Goal: Information Seeking & Learning: Find specific fact

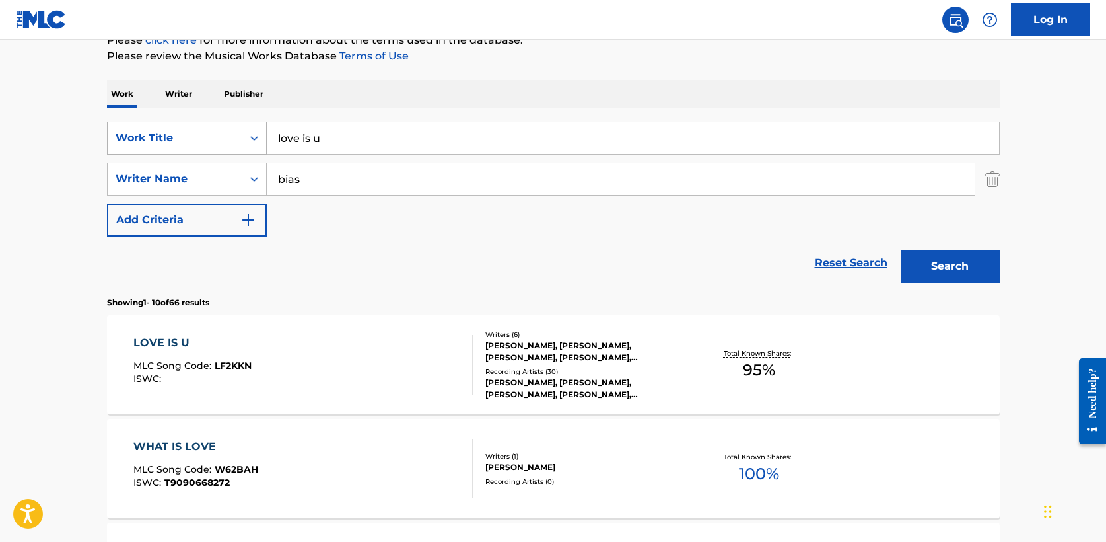
click at [110, 139] on div "SearchWithCriteria5a2173f0-7a6b-48a5-aaeb-ae2f49c14e6e Work Title love is u" at bounding box center [553, 138] width 893 height 33
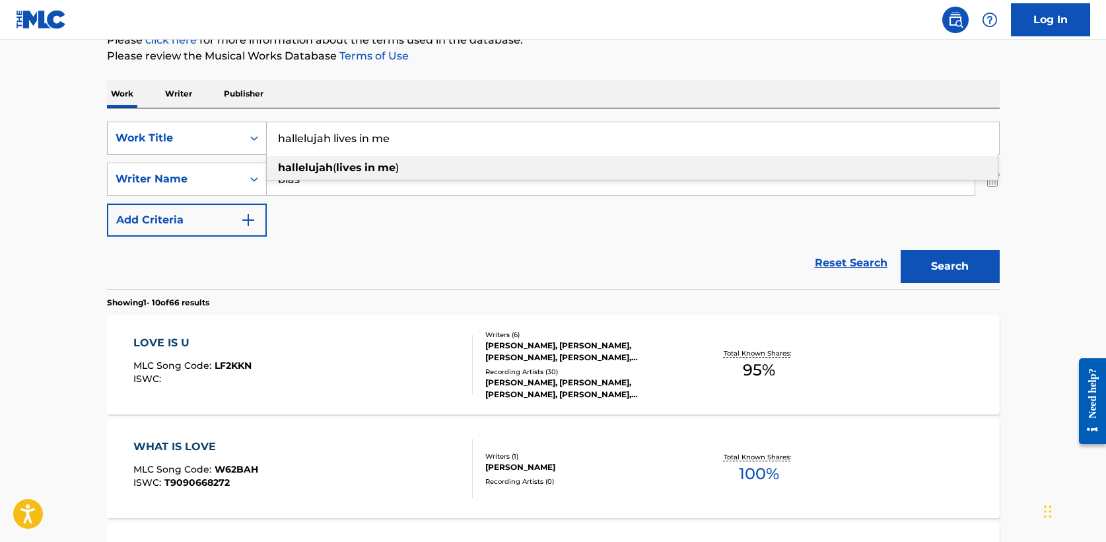
type input "hallelujah lives in me"
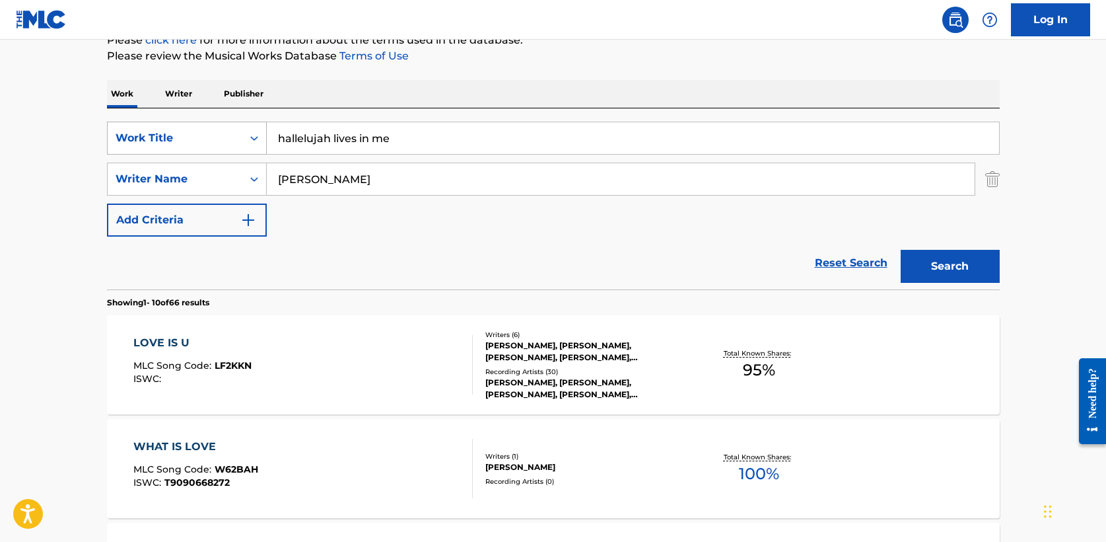
click at [901, 250] on button "Search" at bounding box center [950, 266] width 99 height 33
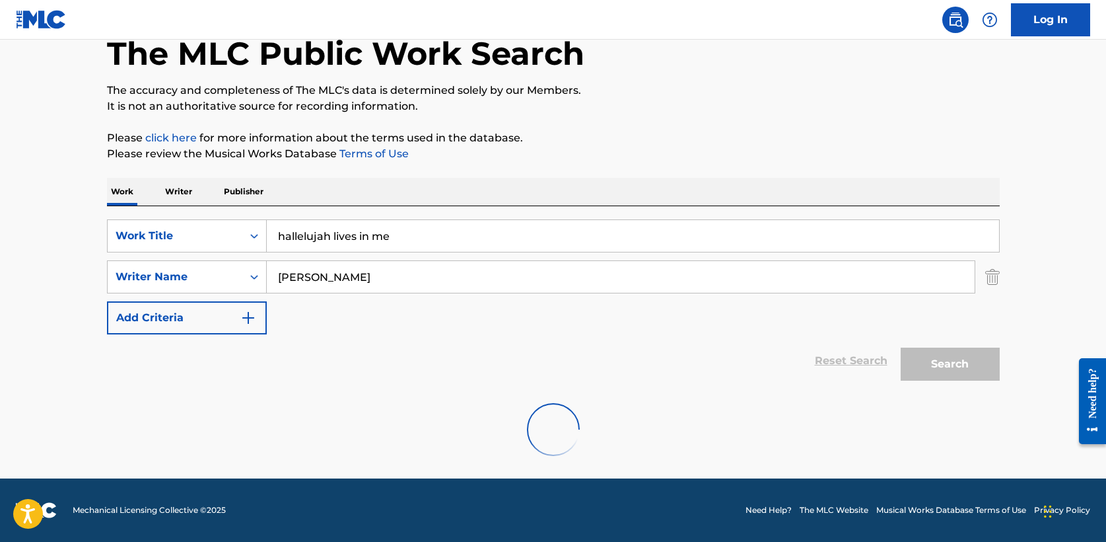
scroll to position [172, 0]
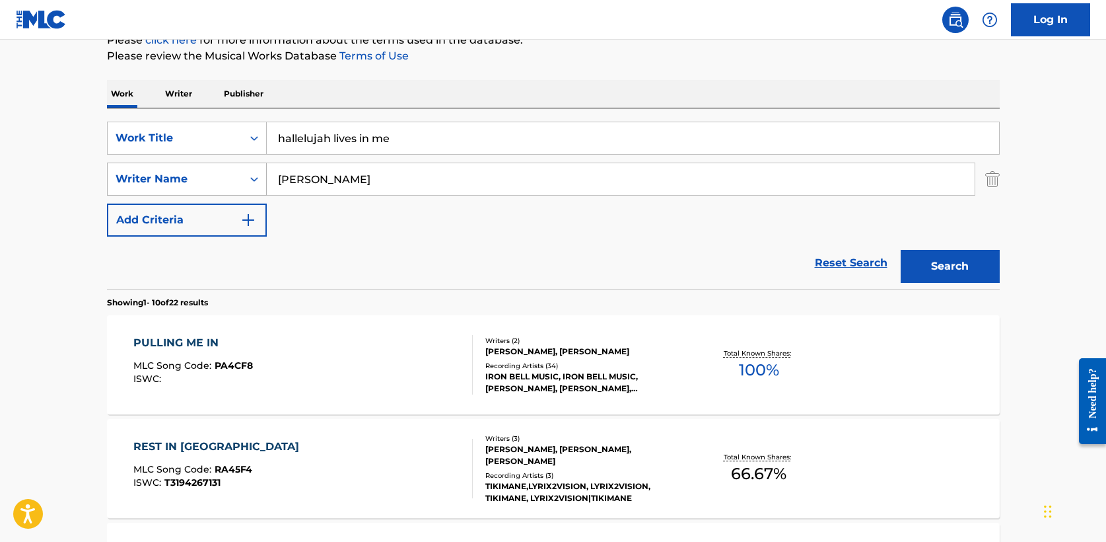
drag, startPoint x: 355, startPoint y: 177, endPoint x: 151, endPoint y: 172, distance: 204.1
click at [151, 172] on div "SearchWithCriteriae5fac2ee-40d2-43b8-ab10-bd0fa638ecd9 Writer Name [PERSON_NAME]" at bounding box center [553, 178] width 893 height 33
type input "[PERSON_NAME]"
click at [901, 250] on button "Search" at bounding box center [950, 266] width 99 height 33
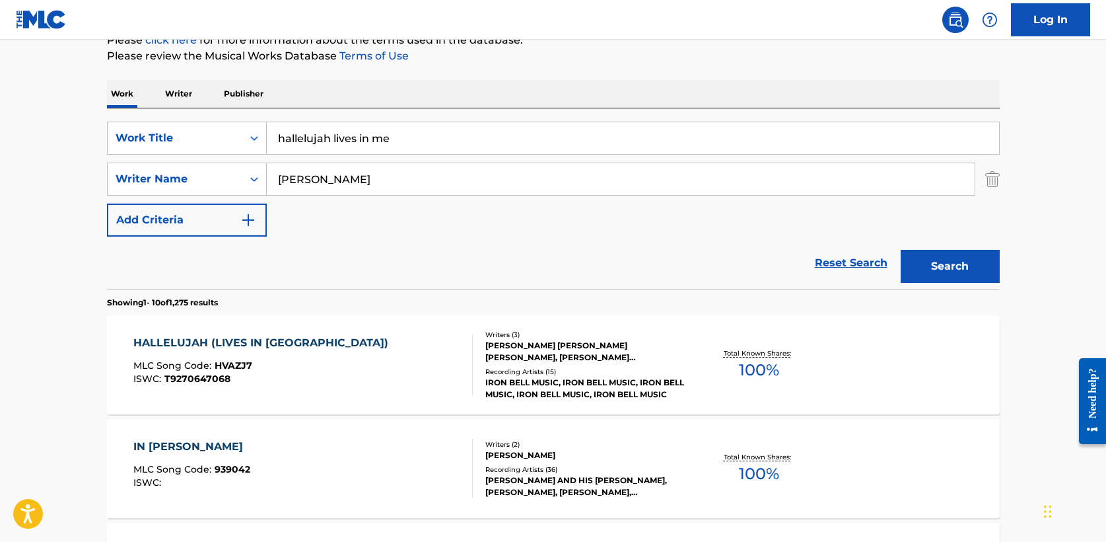
click at [252, 337] on div "HALLELUJAH (LIVES IN [GEOGRAPHIC_DATA])" at bounding box center [264, 343] width 262 height 16
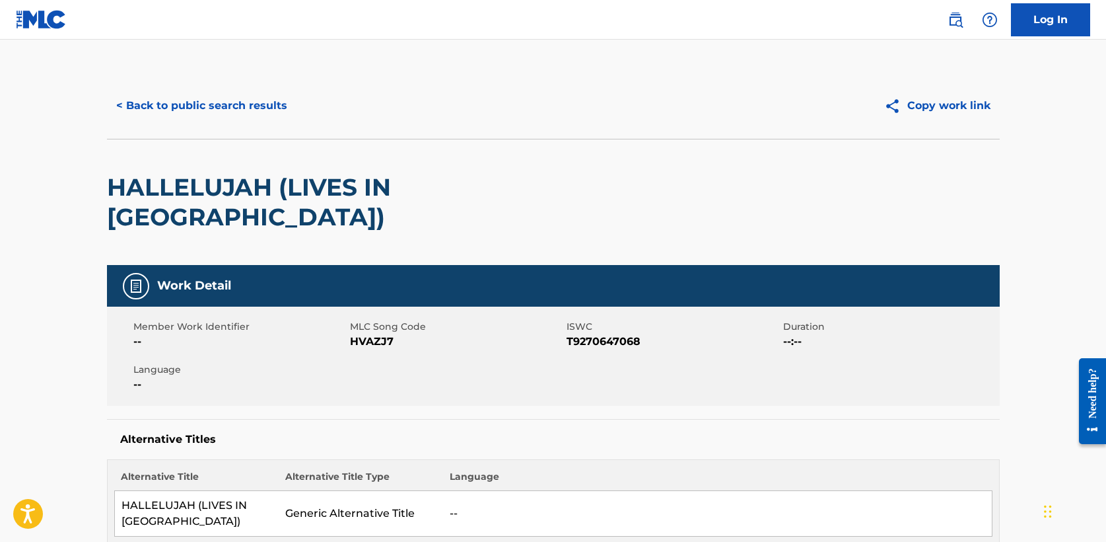
click at [242, 107] on button "< Back to public search results" at bounding box center [202, 105] width 190 height 33
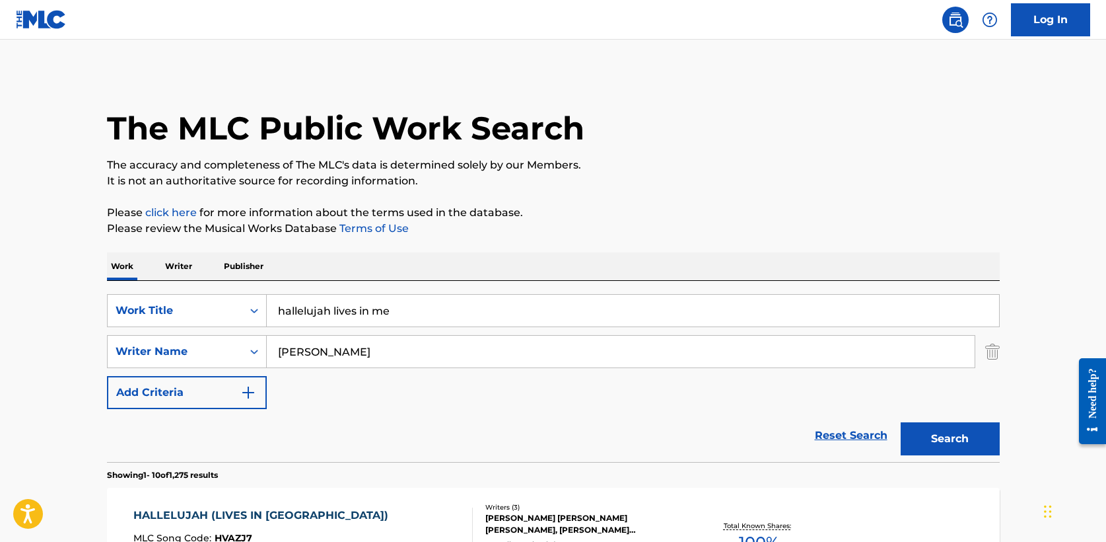
scroll to position [170, 0]
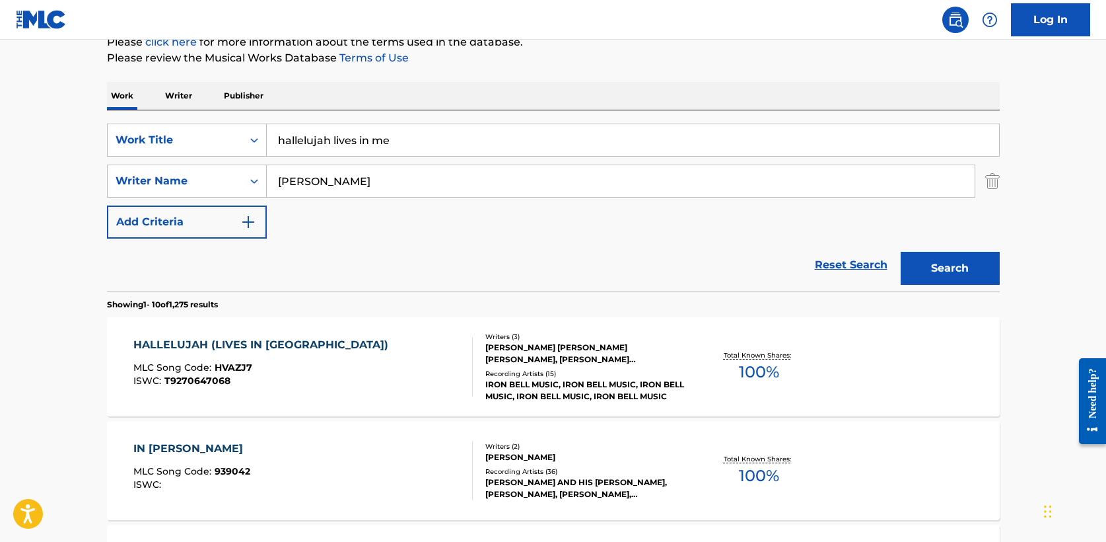
drag, startPoint x: 392, startPoint y: 143, endPoint x: 162, endPoint y: 122, distance: 230.8
click at [162, 122] on div "SearchWithCriteria5a2173f0-7a6b-48a5-aaeb-ae2f49c14e6e Work Title hallelujah li…" at bounding box center [553, 200] width 893 height 181
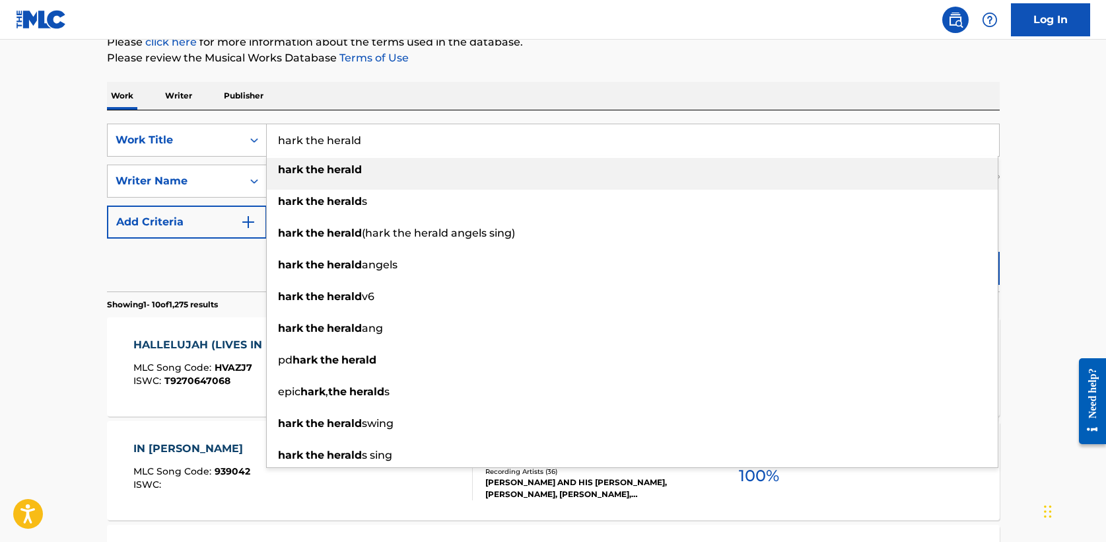
type input "hark the herald"
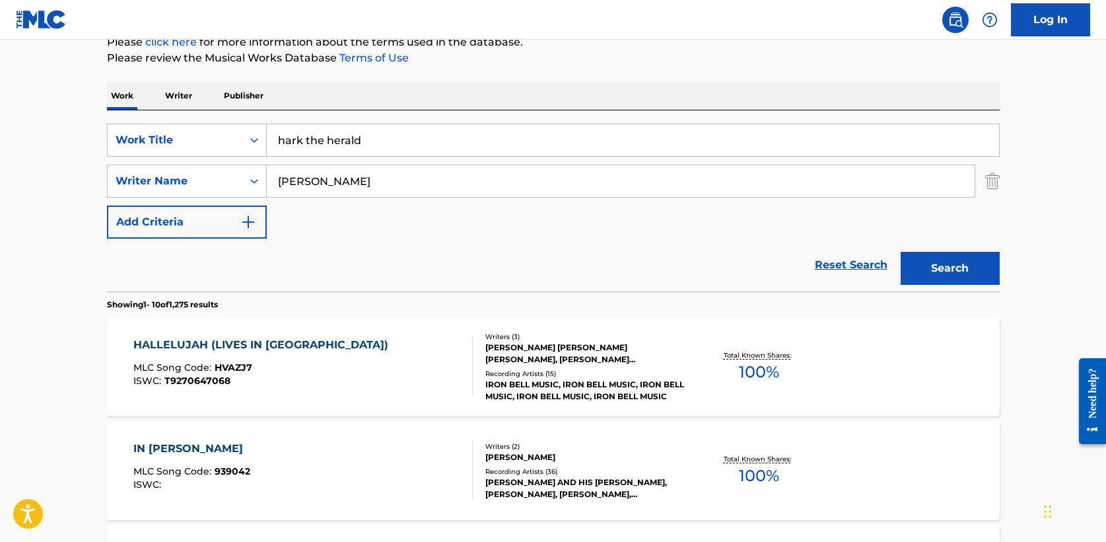
type input "[PERSON_NAME]"
click at [901, 252] on button "Search" at bounding box center [950, 268] width 99 height 33
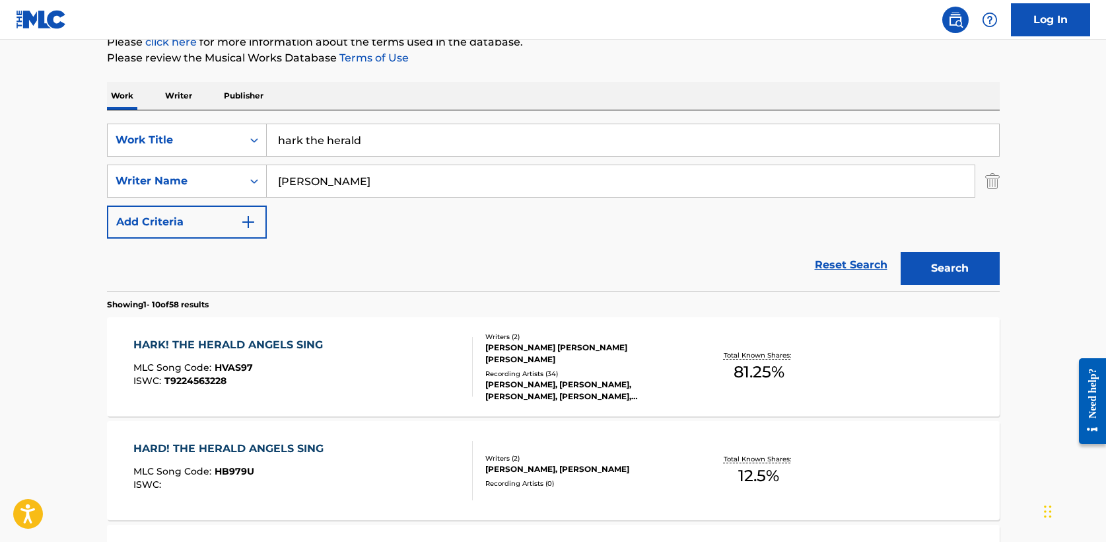
click at [244, 340] on div "HARK! THE HERALD ANGELS SING" at bounding box center [231, 345] width 196 height 16
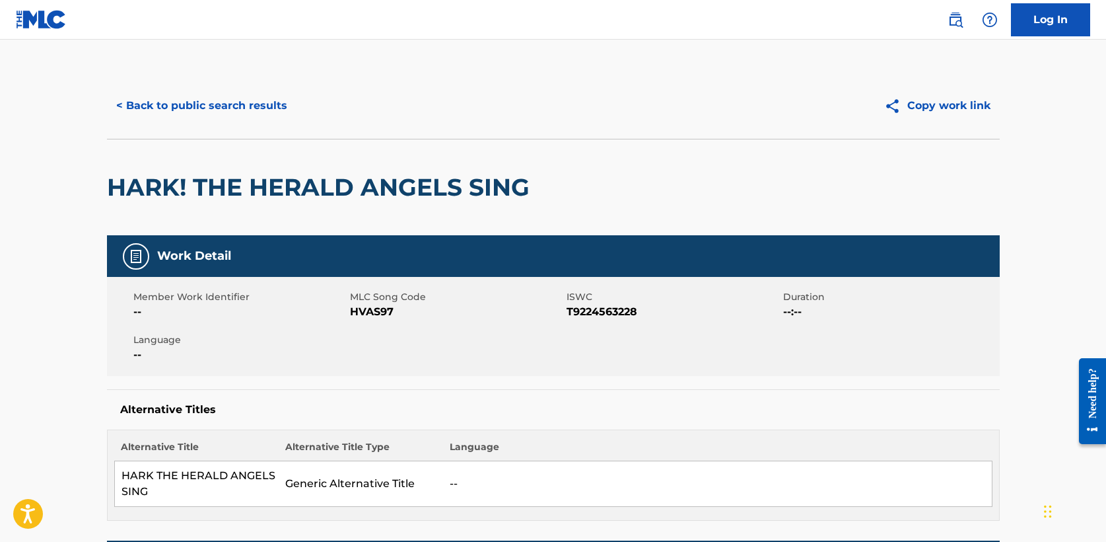
click at [188, 107] on button "< Back to public search results" at bounding box center [202, 105] width 190 height 33
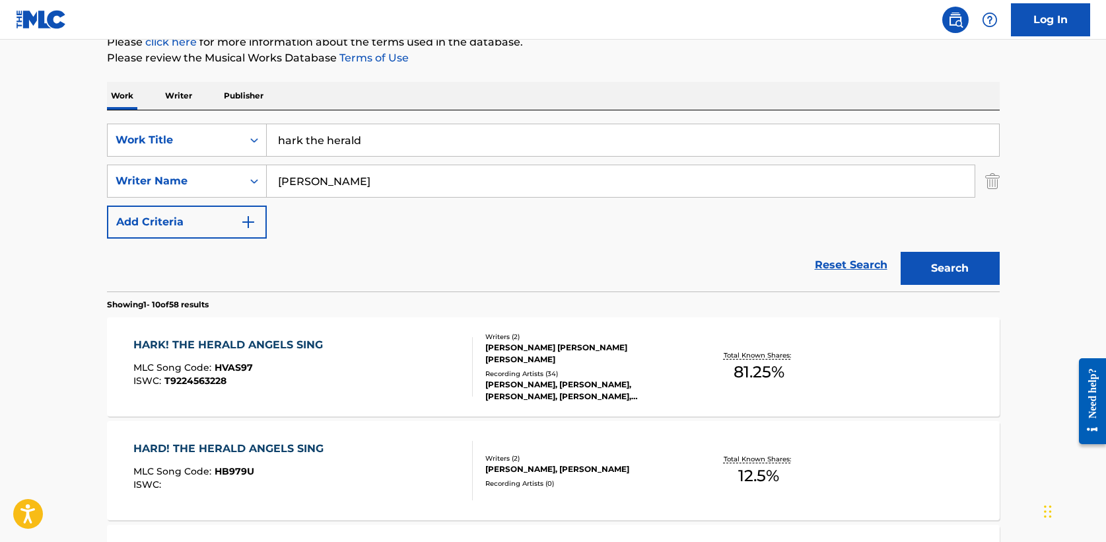
drag, startPoint x: 409, startPoint y: 143, endPoint x: 48, endPoint y: 129, distance: 361.5
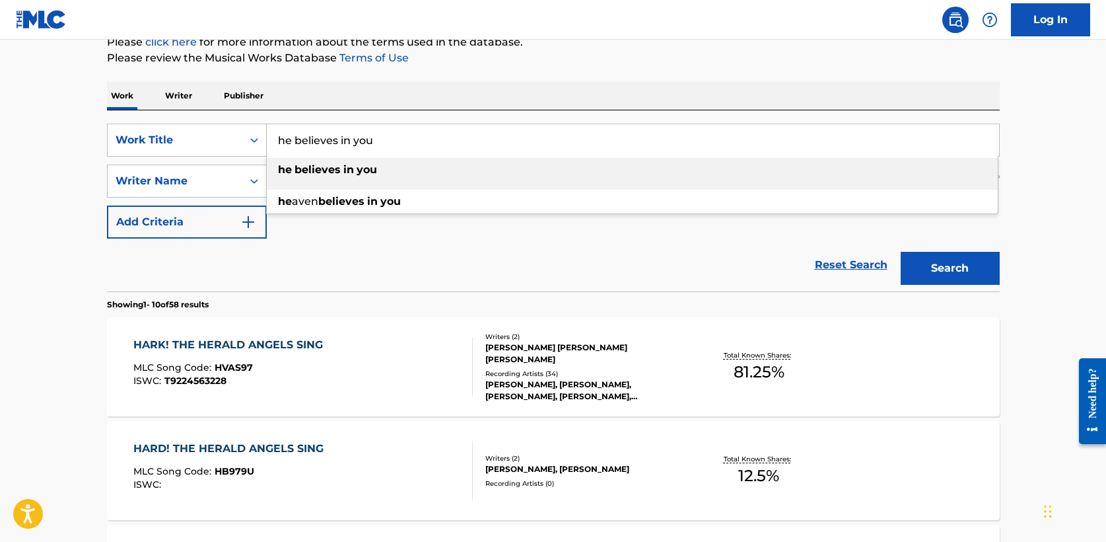
type input "he believes in you"
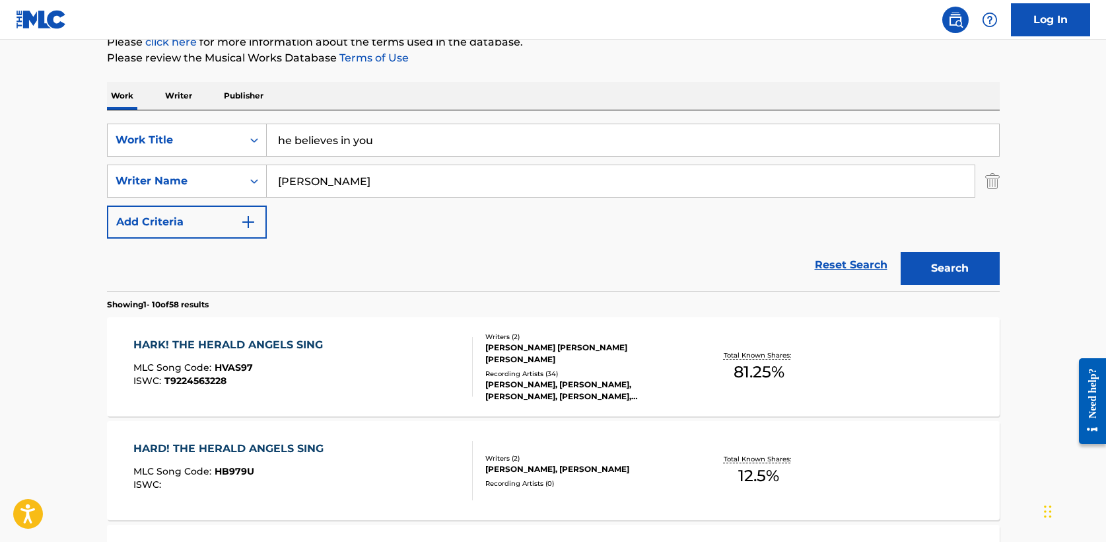
type input "[PERSON_NAME]"
click at [901, 252] on button "Search" at bounding box center [950, 268] width 99 height 33
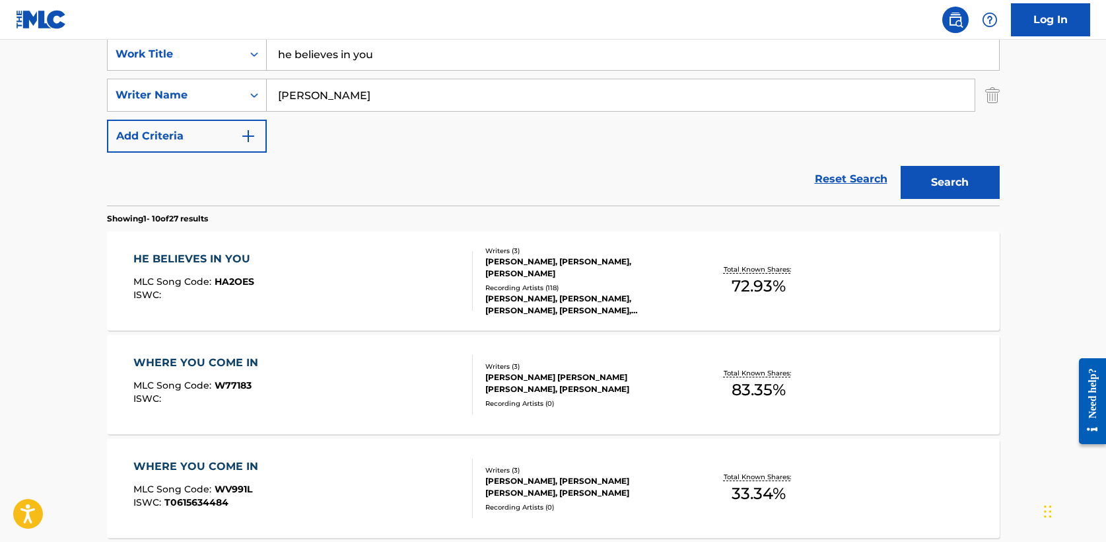
scroll to position [268, 0]
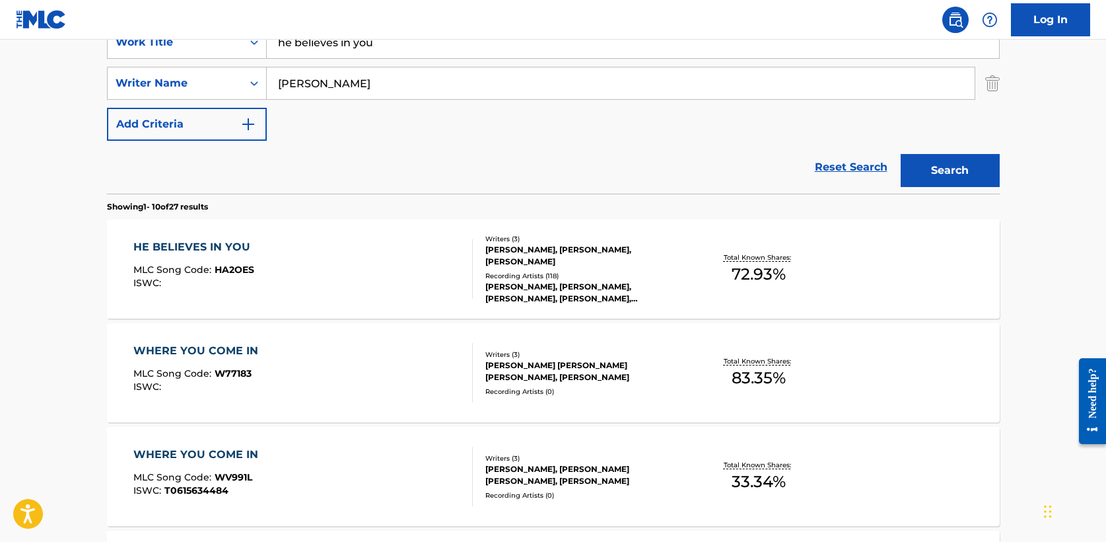
click at [235, 248] on div "HE BELIEVES IN YOU" at bounding box center [194, 247] width 123 height 16
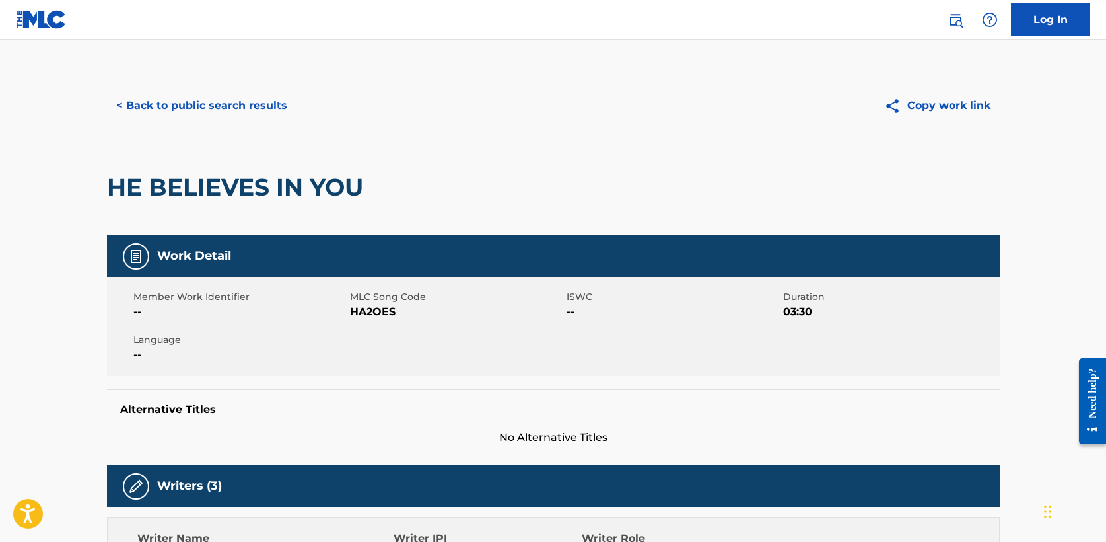
click at [213, 91] on button "< Back to public search results" at bounding box center [202, 105] width 190 height 33
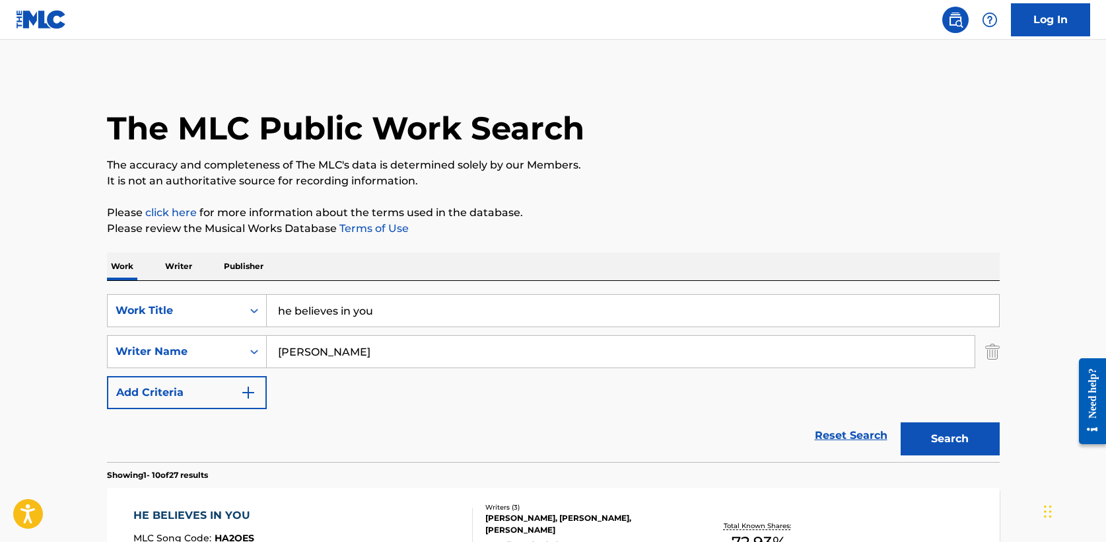
scroll to position [268, 0]
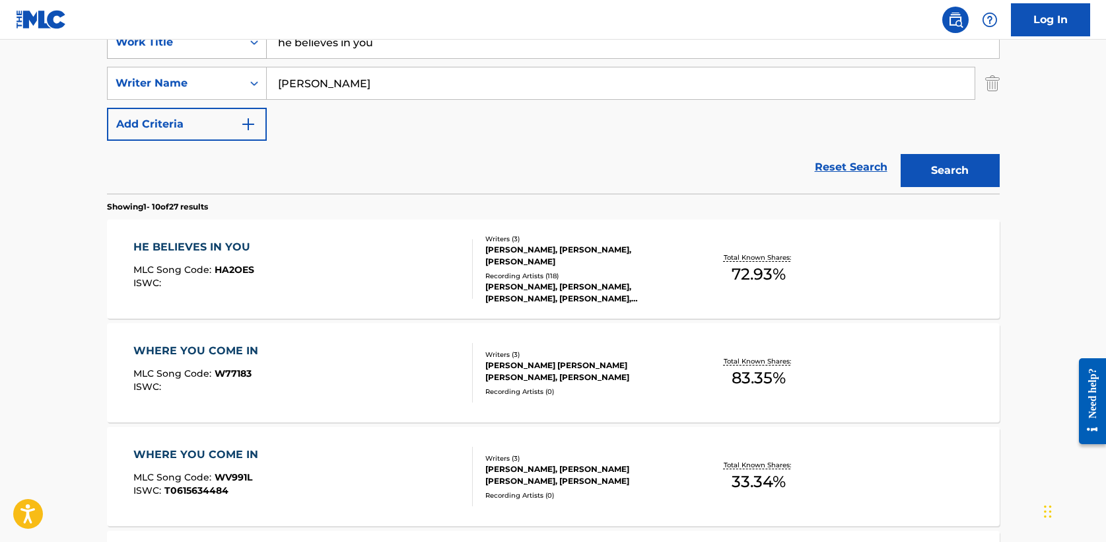
drag, startPoint x: 374, startPoint y: 48, endPoint x: 157, endPoint y: 43, distance: 217.3
click at [157, 43] on div "SearchWithCriteria5a2173f0-7a6b-48a5-aaeb-ae2f49c14e6e Work Title he believes i…" at bounding box center [553, 42] width 893 height 33
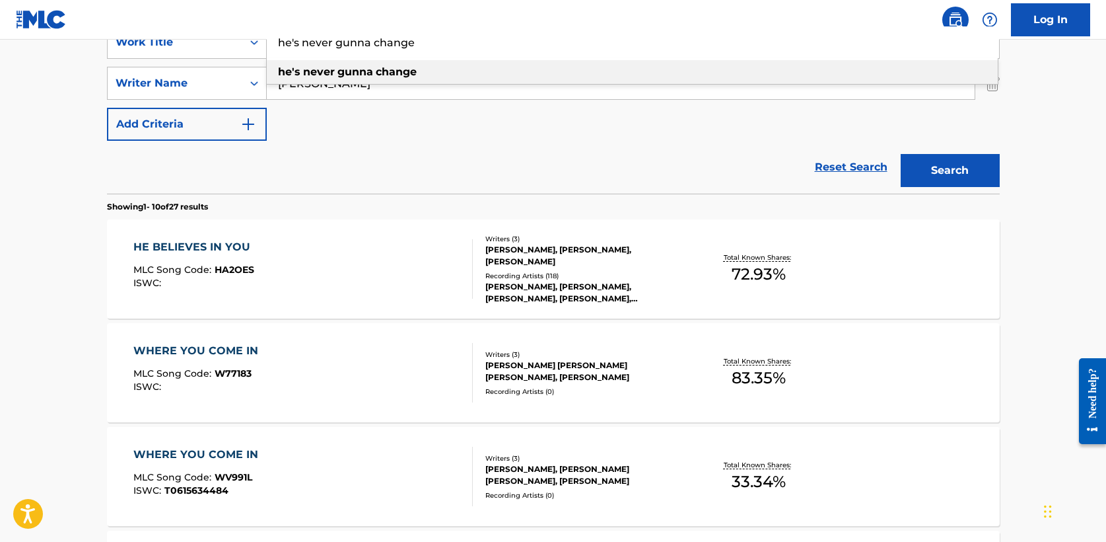
type input "he's never gunna change"
click at [304, 149] on div "Reset Search Search" at bounding box center [553, 167] width 893 height 53
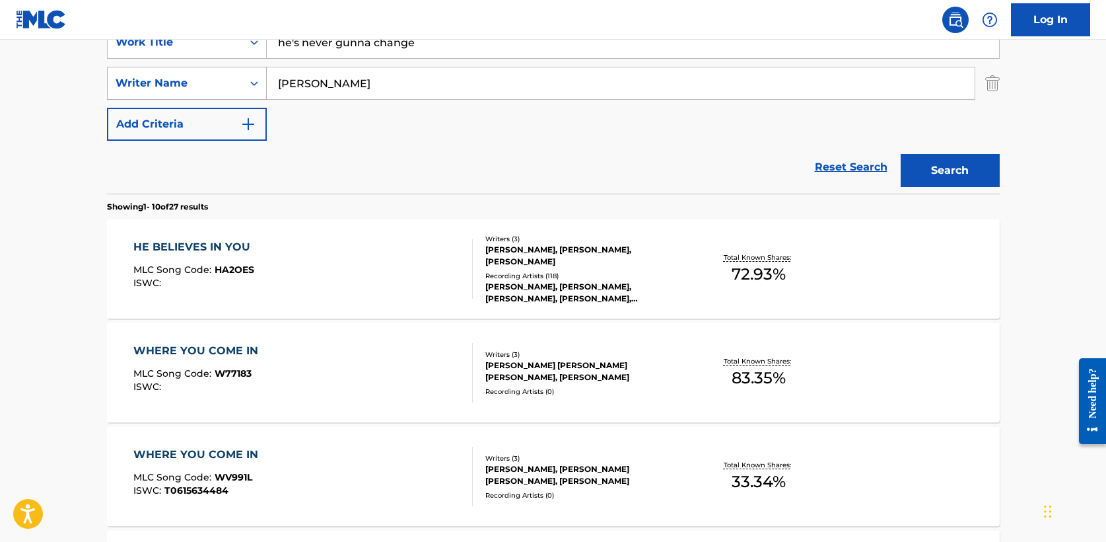
drag, startPoint x: 326, startPoint y: 87, endPoint x: 171, endPoint y: 81, distance: 155.3
click at [171, 81] on div "SearchWithCriteriae5fac2ee-40d2-43b8-ab10-bd0fa638ecd9 Writer Name [PERSON_NAME]" at bounding box center [553, 83] width 893 height 33
type input "[PERSON_NAME]"
click at [437, 137] on div "SearchWithCriteria5a2173f0-7a6b-48a5-aaeb-ae2f49c14e6e Work Title he's never gu…" at bounding box center [553, 83] width 893 height 115
click at [954, 186] on button "Search" at bounding box center [950, 170] width 99 height 33
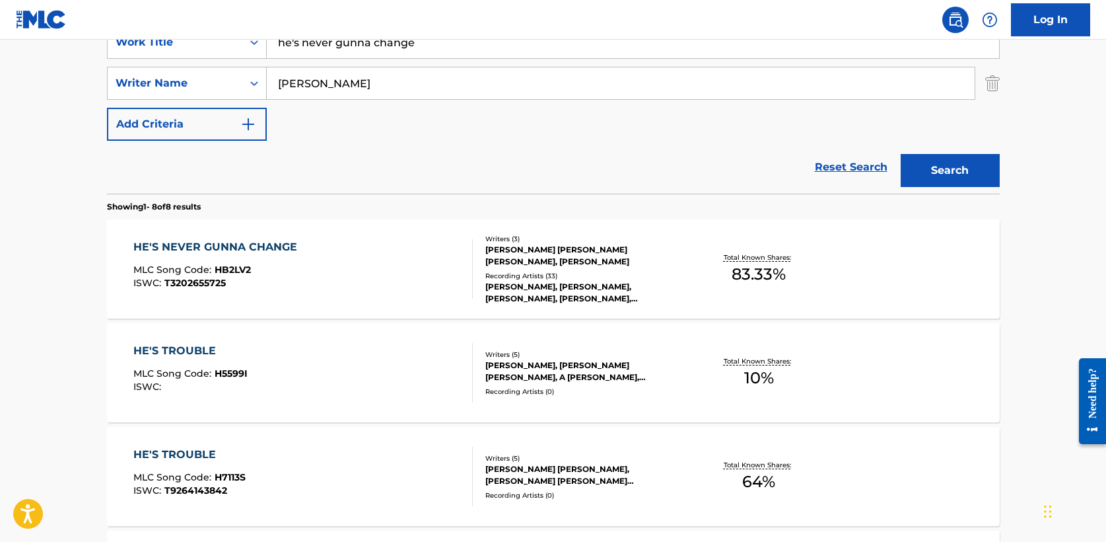
click at [205, 248] on div "HE'S NEVER GUNNA CHANGE" at bounding box center [218, 247] width 170 height 16
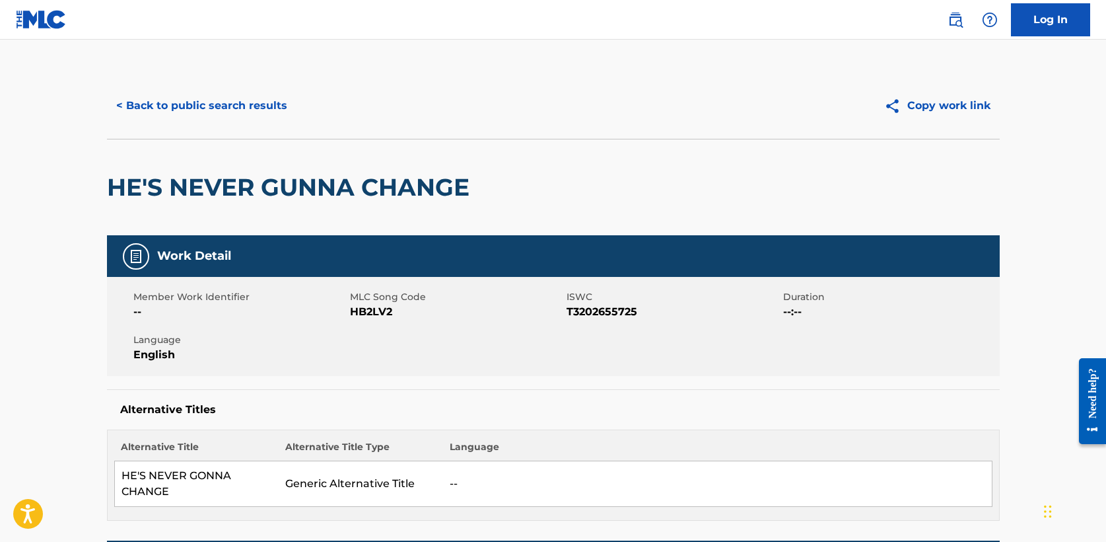
click at [209, 125] on div "< Back to public search results Copy work link" at bounding box center [553, 106] width 893 height 66
click at [208, 116] on button "< Back to public search results" at bounding box center [202, 105] width 190 height 33
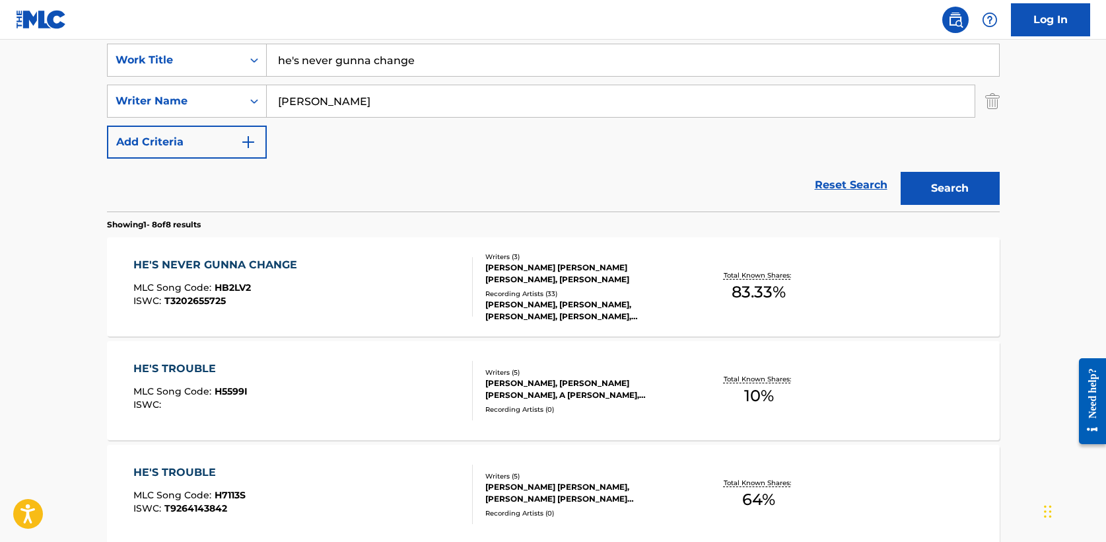
scroll to position [245, 0]
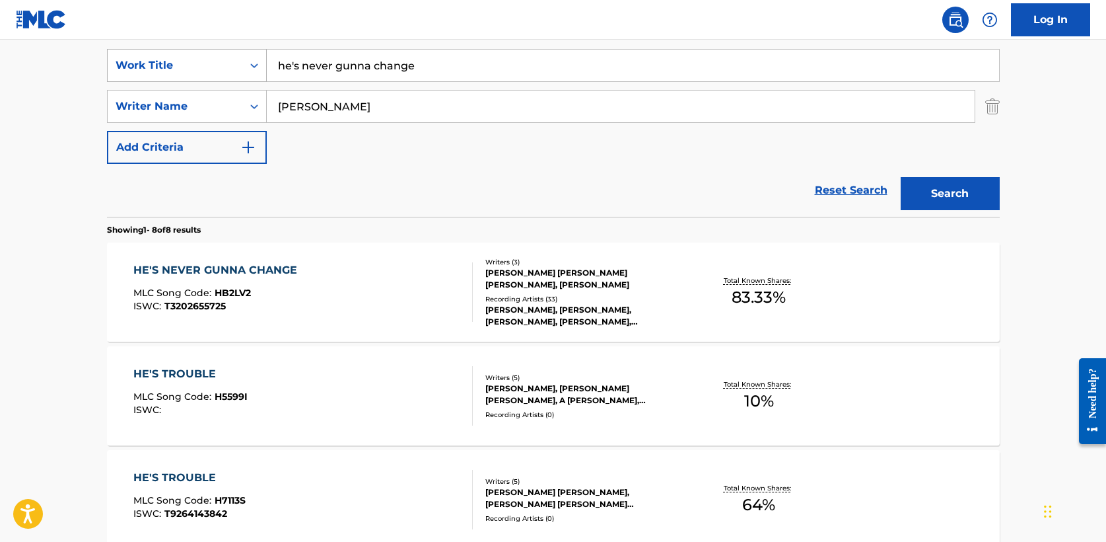
drag, startPoint x: 394, startPoint y: 64, endPoint x: 120, endPoint y: 62, distance: 274.1
click at [120, 62] on div "SearchWithCriteria5a2173f0-7a6b-48a5-aaeb-ae2f49c14e6e Work Title he's never gu…" at bounding box center [553, 65] width 893 height 33
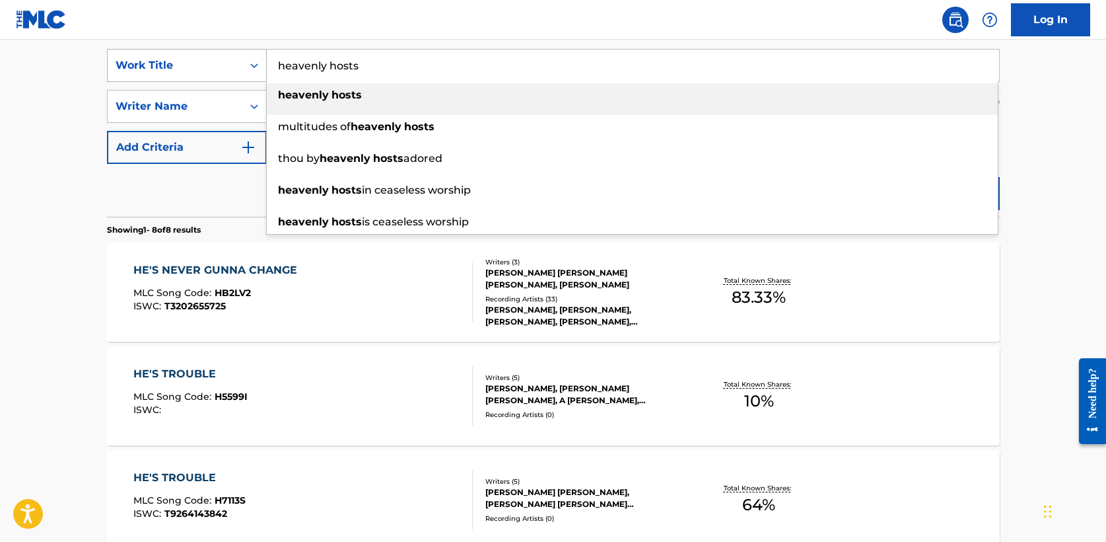
type input "heavenly hosts"
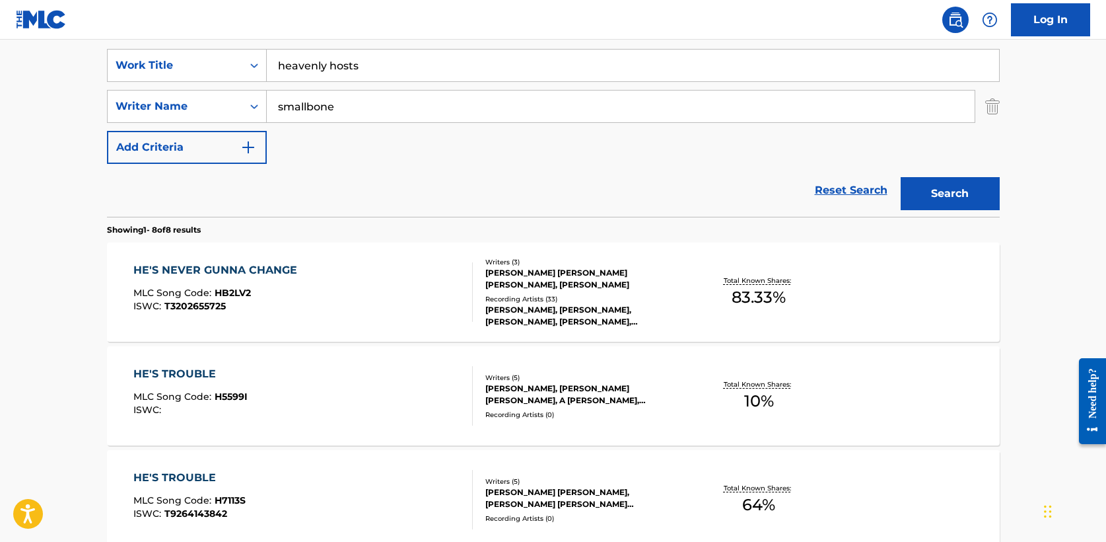
type input "smallbone"
click at [959, 201] on button "Search" at bounding box center [950, 193] width 99 height 33
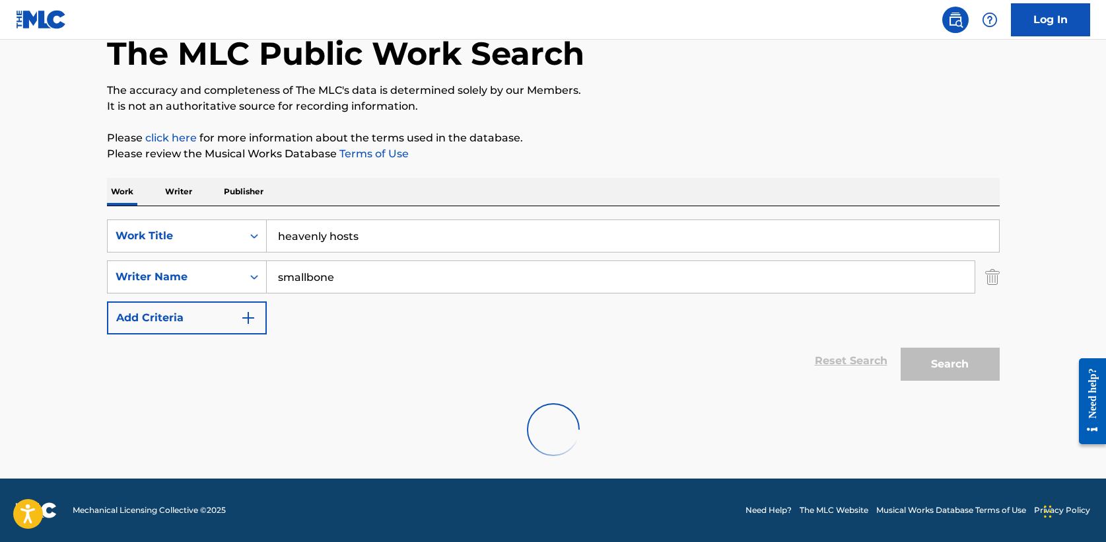
scroll to position [177, 0]
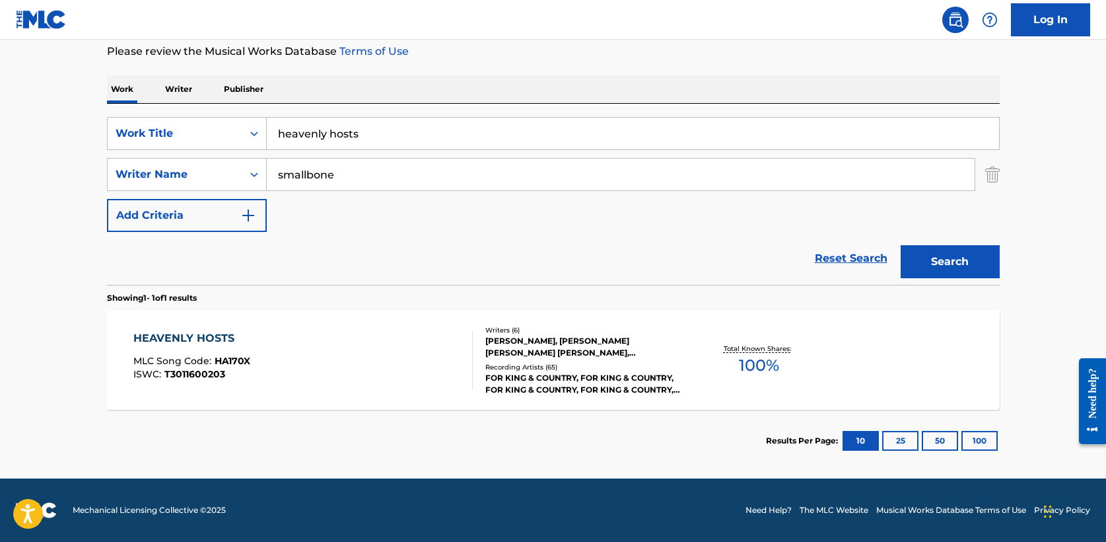
click at [221, 336] on div "HEAVENLY HOSTS" at bounding box center [191, 338] width 117 height 16
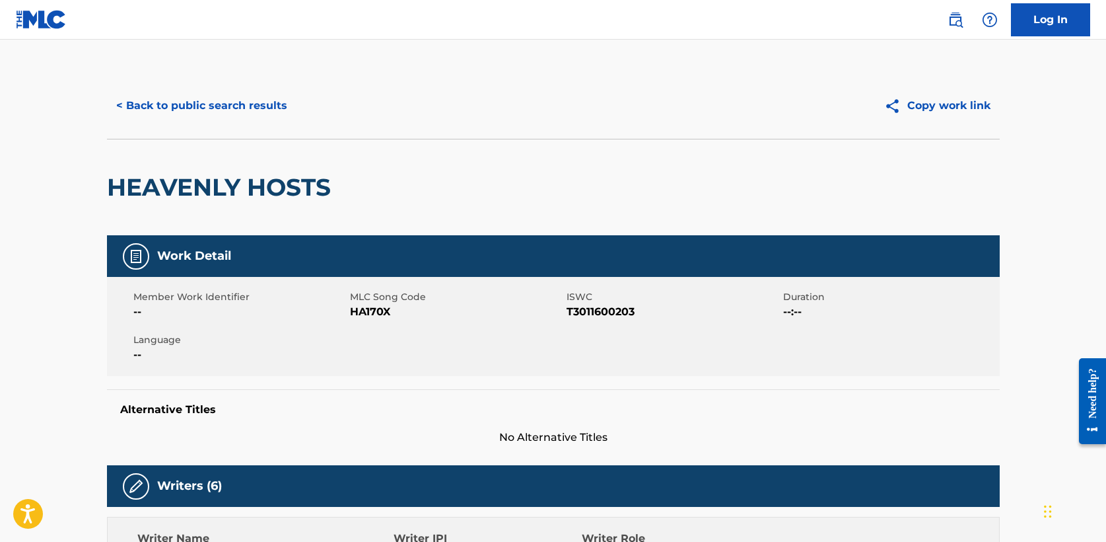
click at [218, 100] on button "< Back to public search results" at bounding box center [202, 105] width 190 height 33
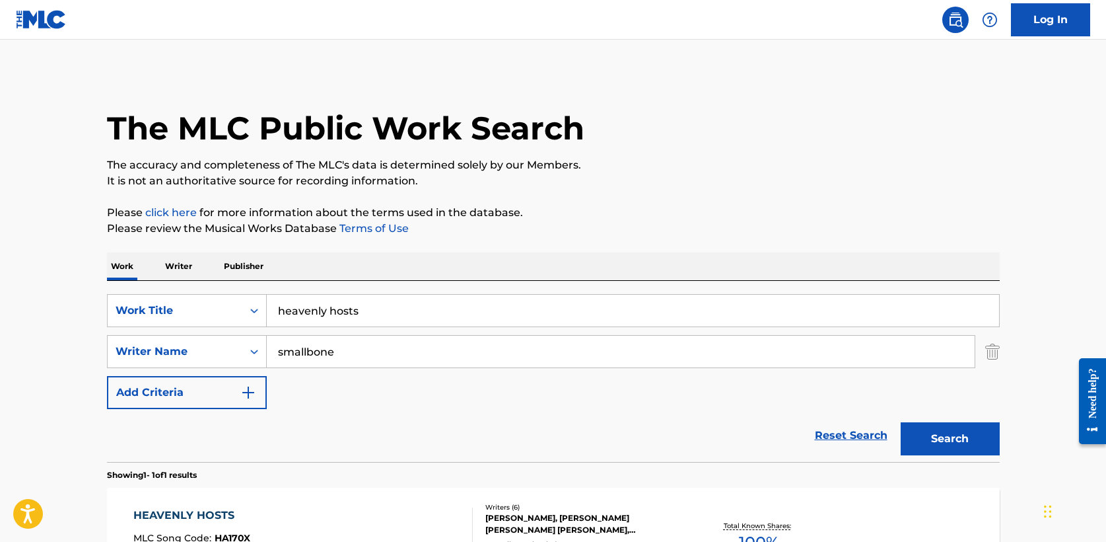
scroll to position [102, 0]
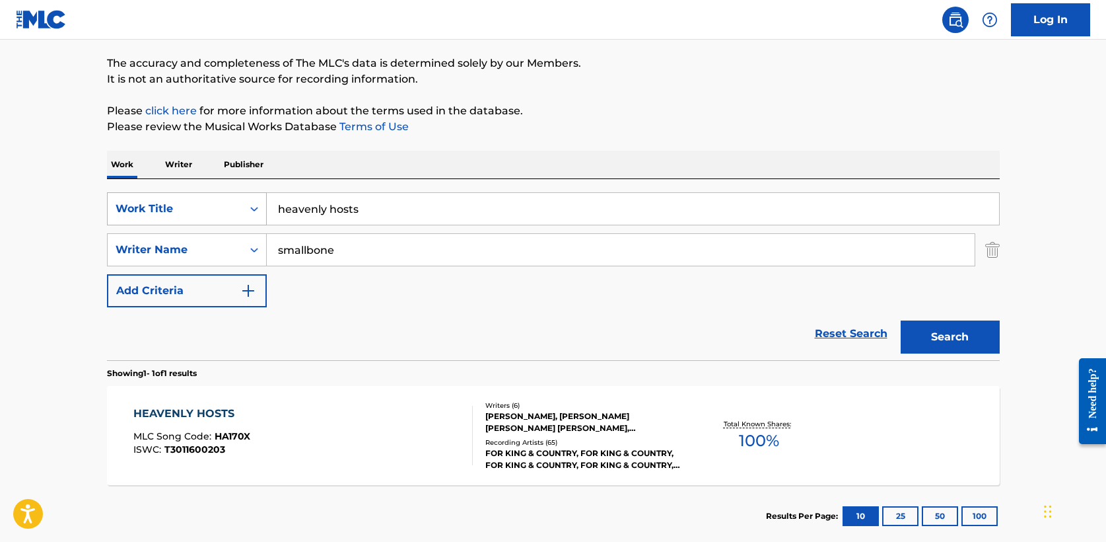
drag, startPoint x: 387, startPoint y: 206, endPoint x: 210, endPoint y: 202, distance: 177.0
click at [210, 202] on div "SearchWithCriteria5a2173f0-7a6b-48a5-aaeb-ae2f49c14e6e Work Title heavenly hosts" at bounding box center [553, 208] width 893 height 33
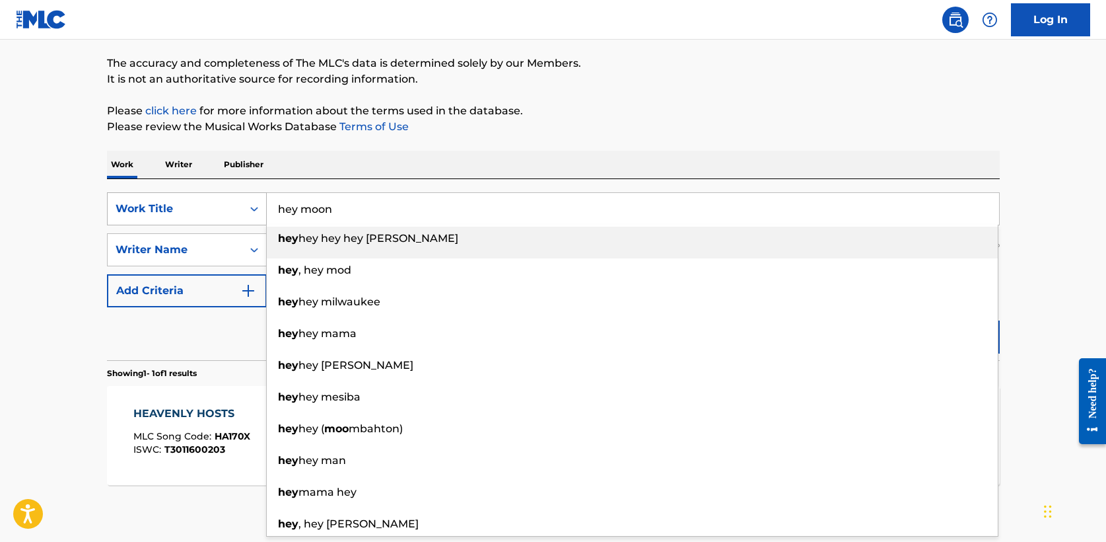
type input "hey moon"
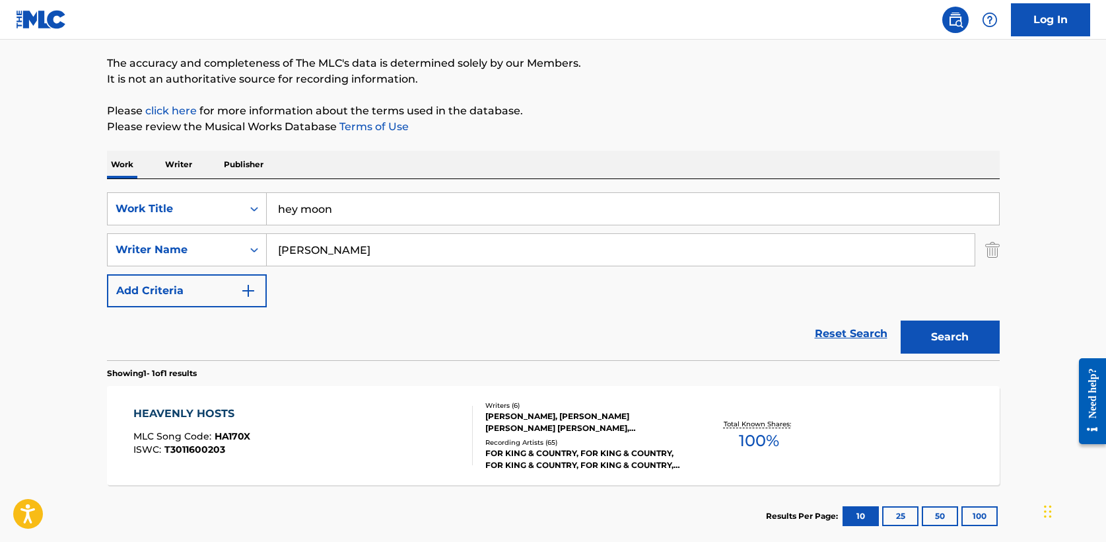
type input "[PERSON_NAME]"
click at [959, 328] on button "Search" at bounding box center [950, 336] width 99 height 33
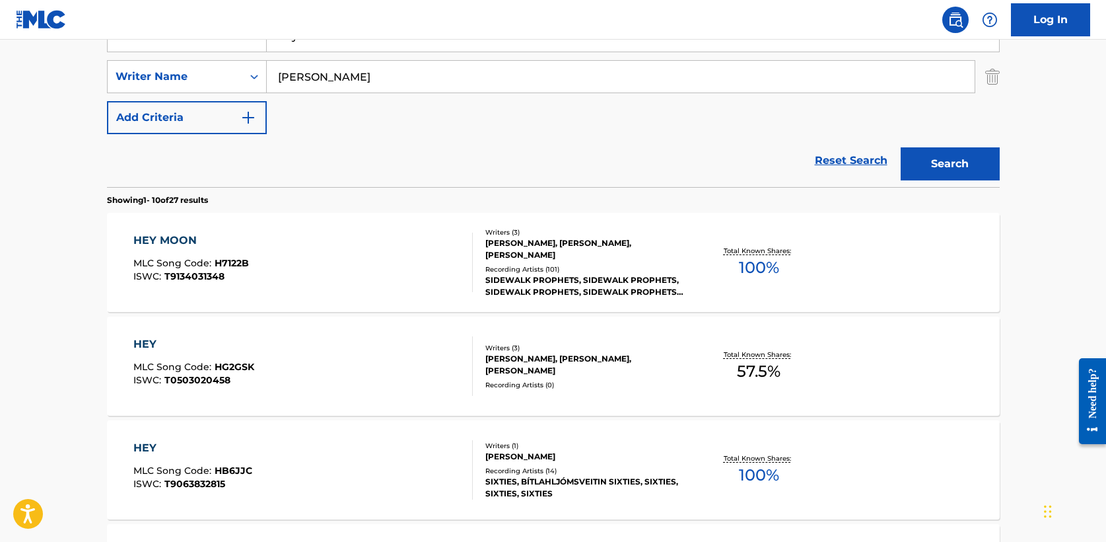
scroll to position [277, 0]
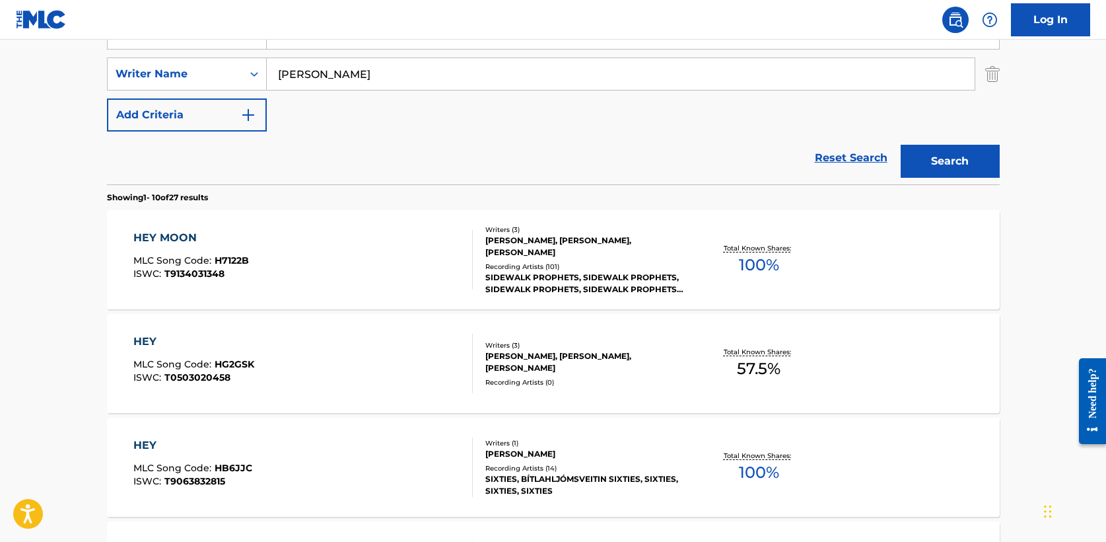
click at [170, 235] on div "HEY MOON" at bounding box center [191, 238] width 116 height 16
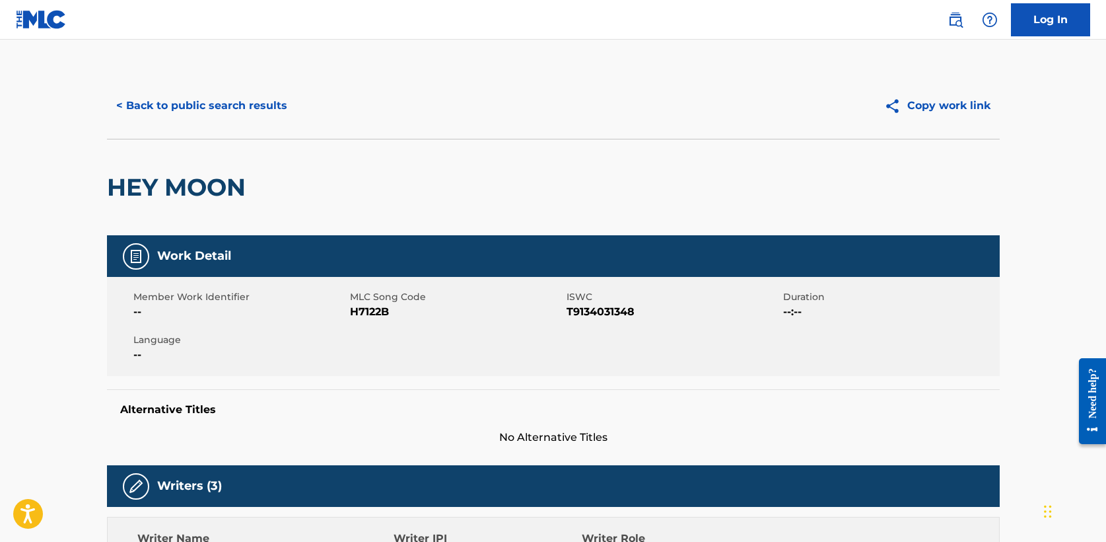
click at [207, 106] on button "< Back to public search results" at bounding box center [202, 105] width 190 height 33
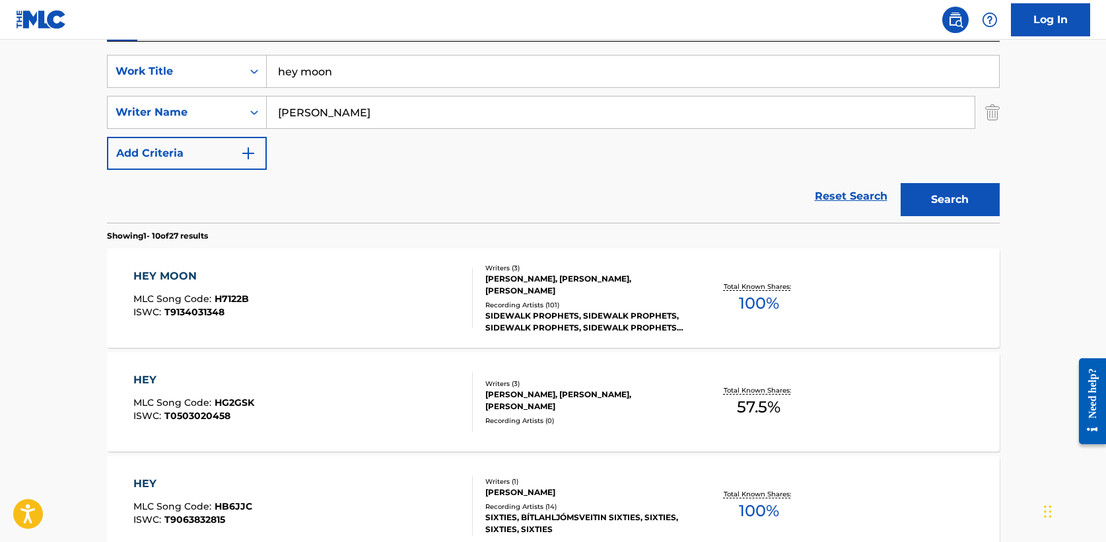
scroll to position [229, 0]
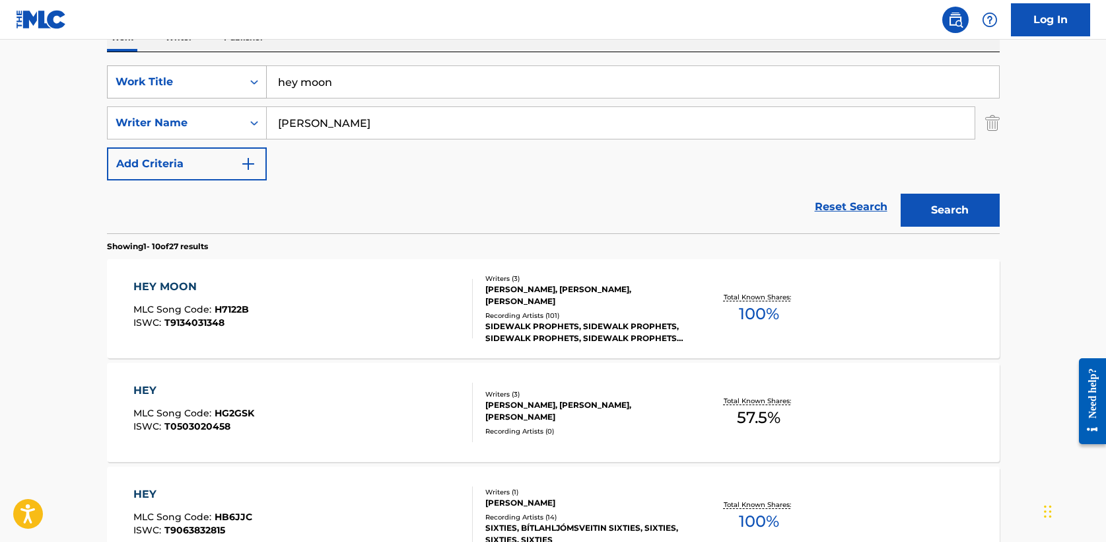
drag, startPoint x: 351, startPoint y: 86, endPoint x: 172, endPoint y: 79, distance: 179.1
click at [172, 79] on div "SearchWithCriteria5a2173f0-7a6b-48a5-aaeb-ae2f49c14e6e Work Title hey moon" at bounding box center [553, 81] width 893 height 33
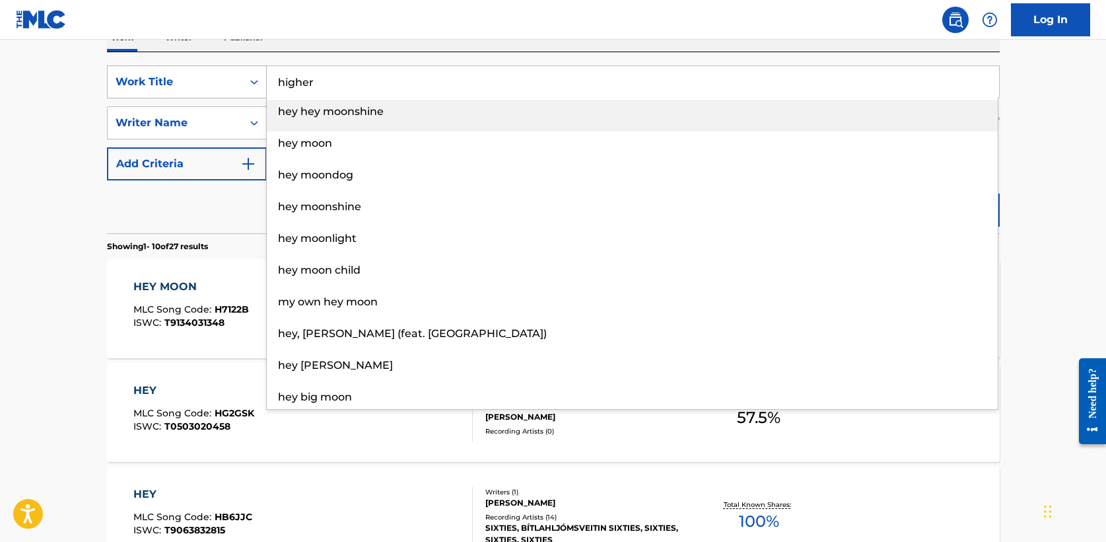
type input "higher"
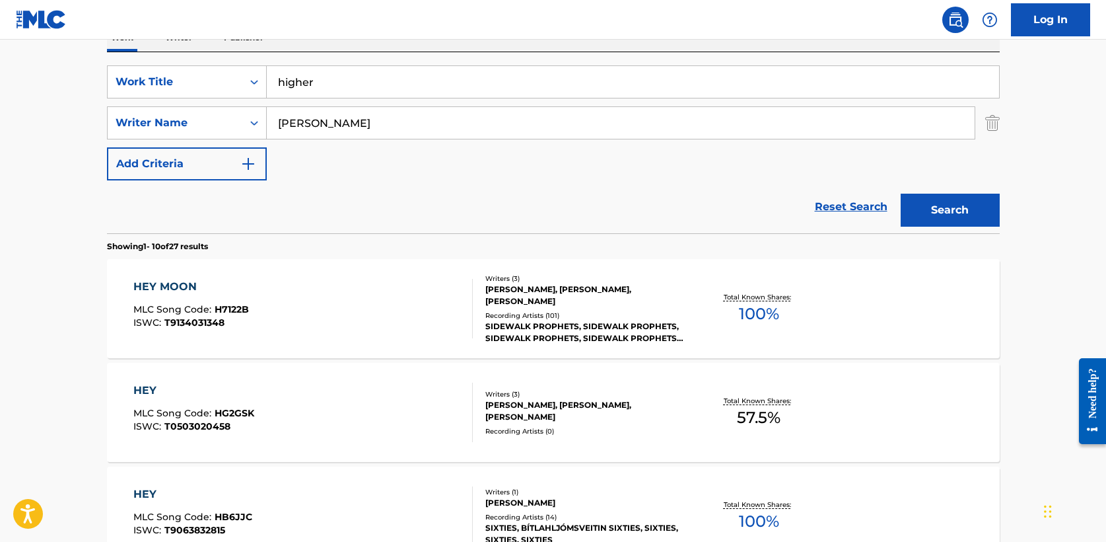
type input "[PERSON_NAME]"
click at [957, 203] on button "Search" at bounding box center [950, 210] width 99 height 33
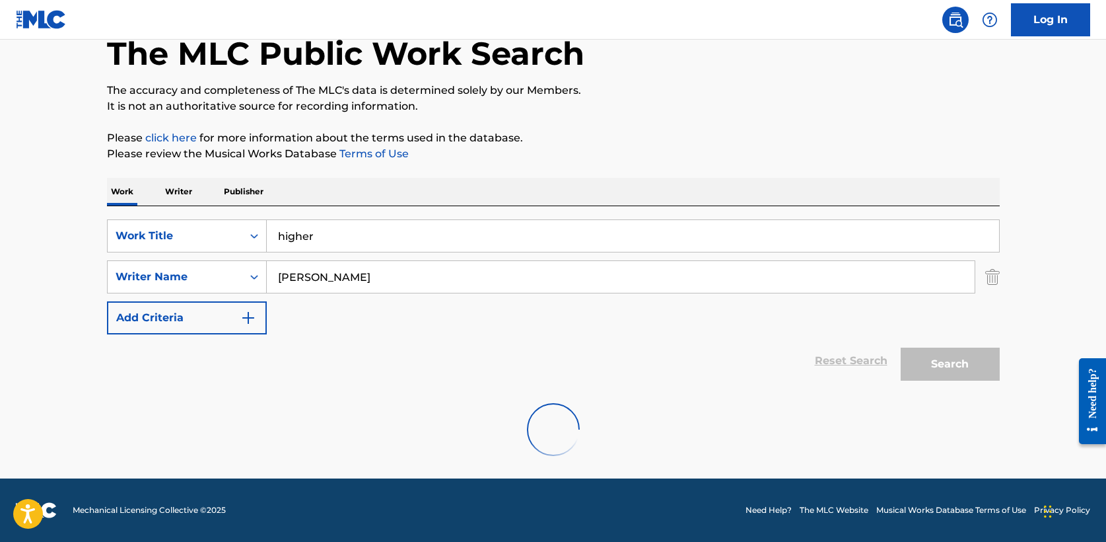
scroll to position [177, 0]
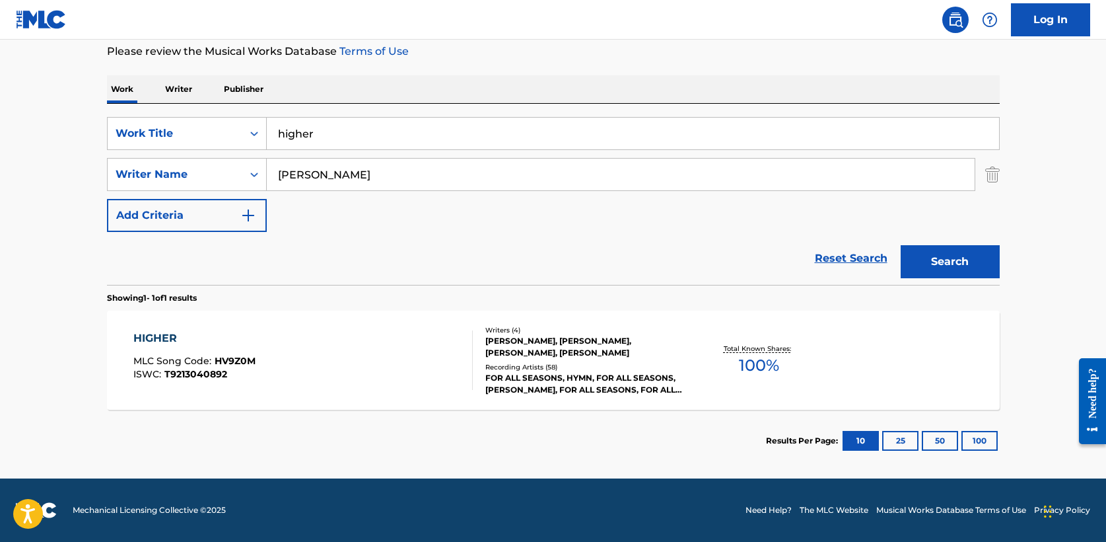
click at [159, 334] on div "HIGHER" at bounding box center [194, 338] width 122 height 16
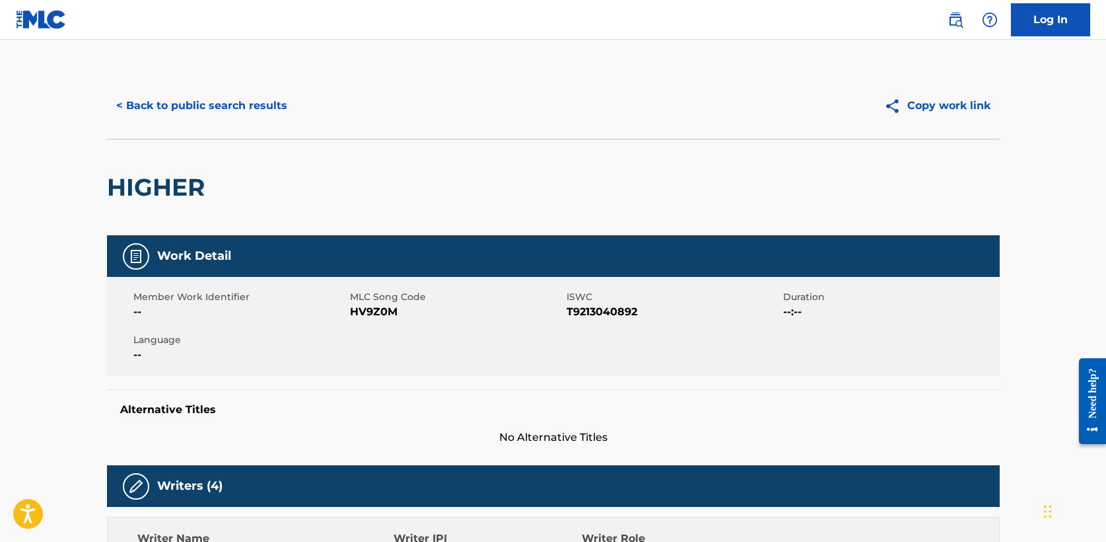
click at [196, 116] on button "< Back to public search results" at bounding box center [202, 105] width 190 height 33
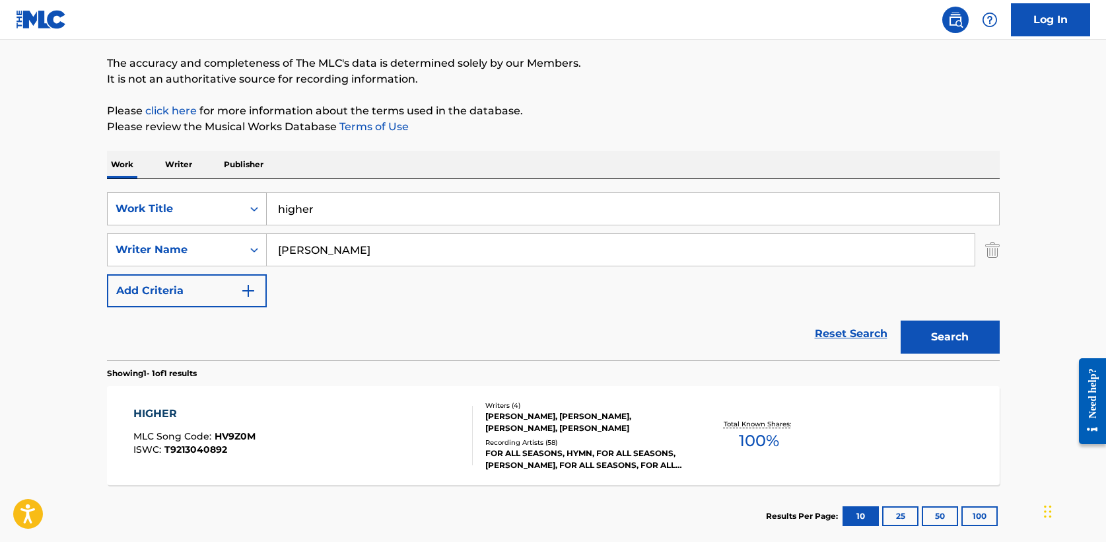
drag, startPoint x: 336, startPoint y: 208, endPoint x: 116, endPoint y: 206, distance: 220.6
click at [116, 206] on div "SearchWithCriteria5a2173f0-7a6b-48a5-aaeb-ae2f49c14e6e Work Title higher" at bounding box center [553, 208] width 893 height 33
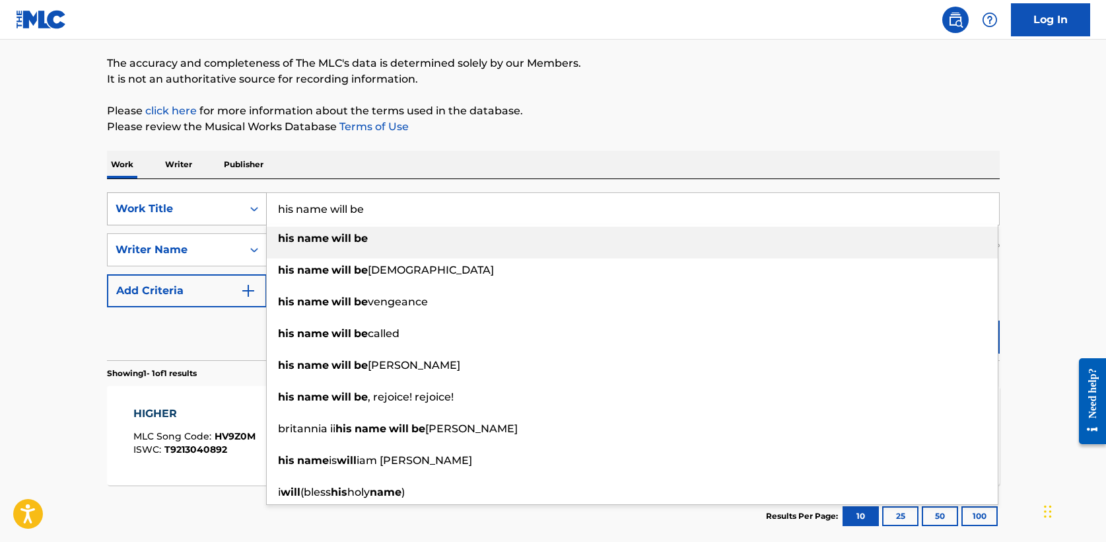
type input "his name will be"
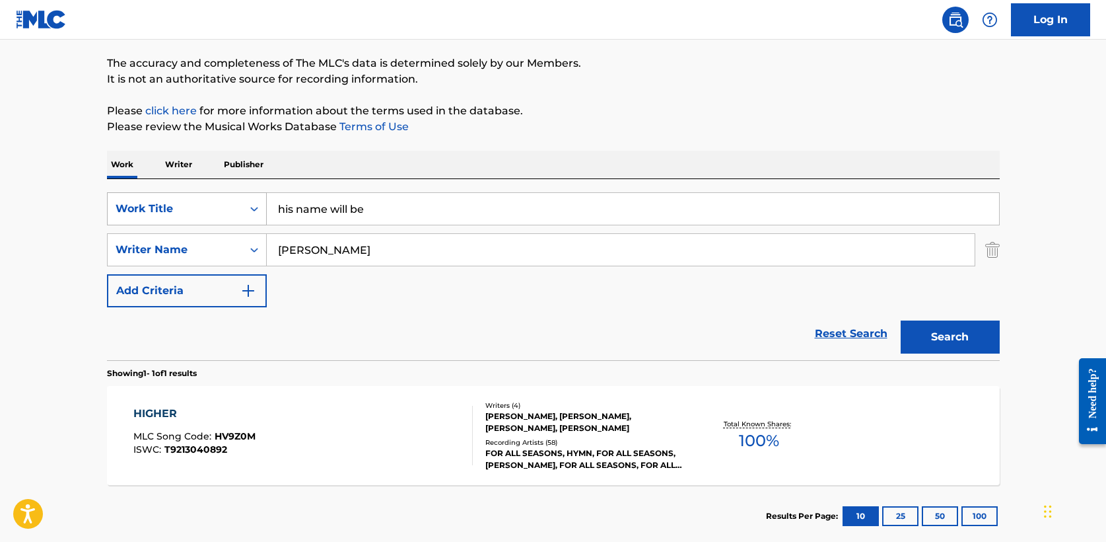
type input "[PERSON_NAME]"
click at [901, 320] on button "Search" at bounding box center [950, 336] width 99 height 33
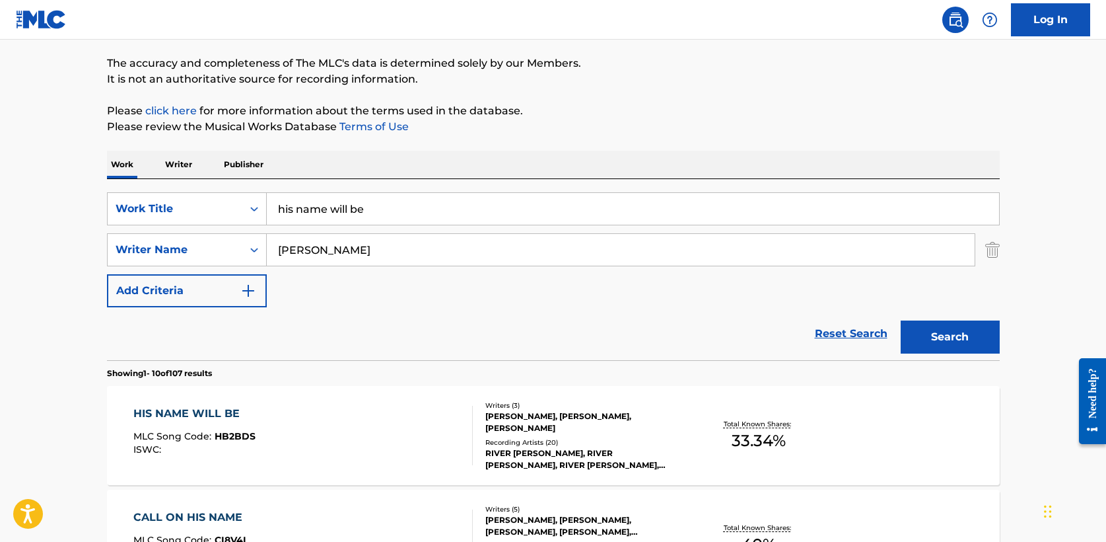
click at [221, 411] on div "HIS NAME WILL BE" at bounding box center [194, 413] width 122 height 16
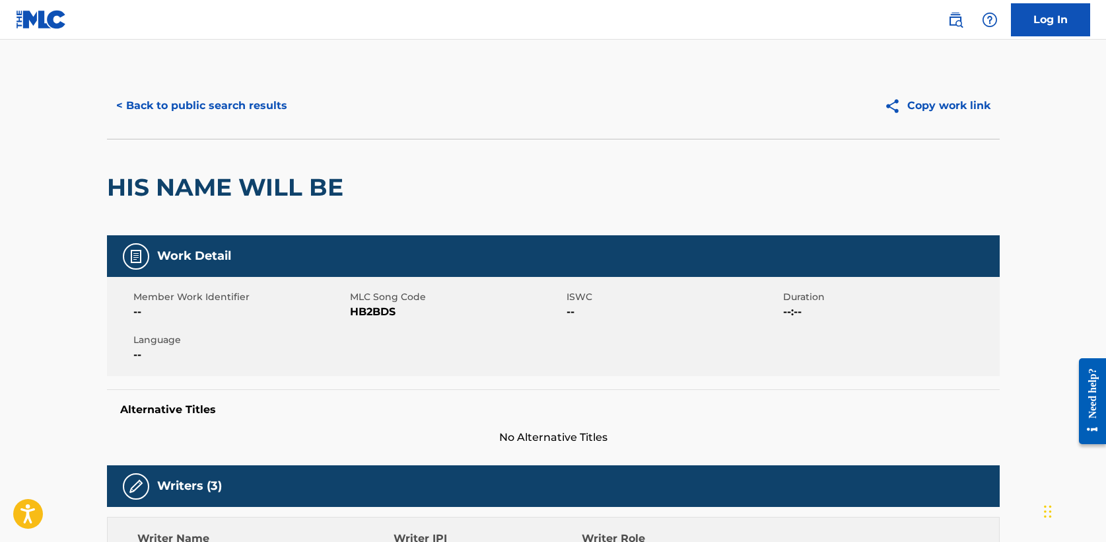
click at [176, 104] on button "< Back to public search results" at bounding box center [202, 105] width 190 height 33
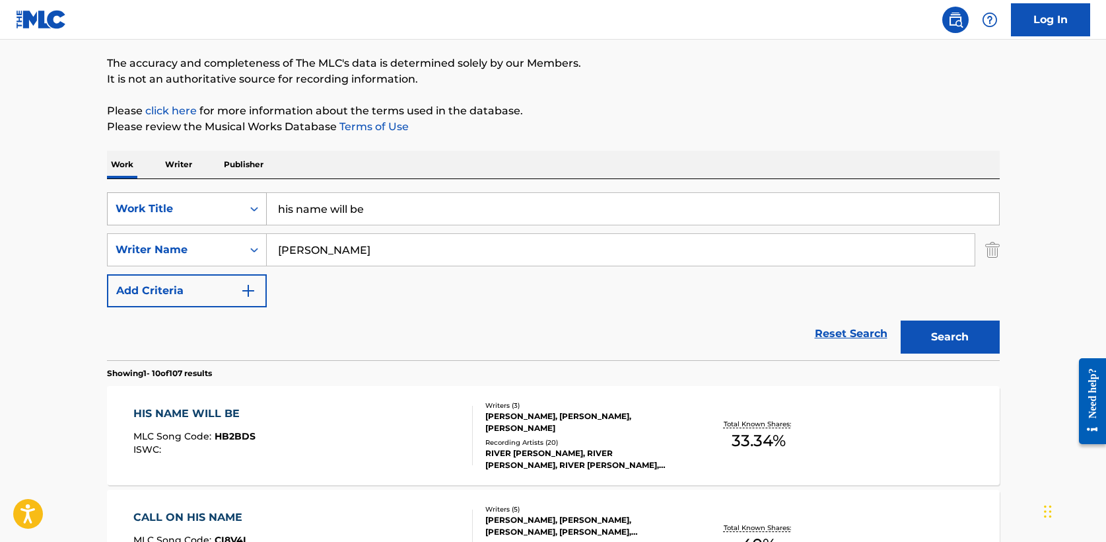
drag, startPoint x: 297, startPoint y: 208, endPoint x: 183, endPoint y: 205, distance: 114.3
click at [183, 205] on div "SearchWithCriteria5a2173f0-7a6b-48a5-aaeb-ae2f49c14e6e Work Title his name will…" at bounding box center [553, 208] width 893 height 33
type input "hold her"
type input "smallbone"
click at [901, 320] on button "Search" at bounding box center [950, 336] width 99 height 33
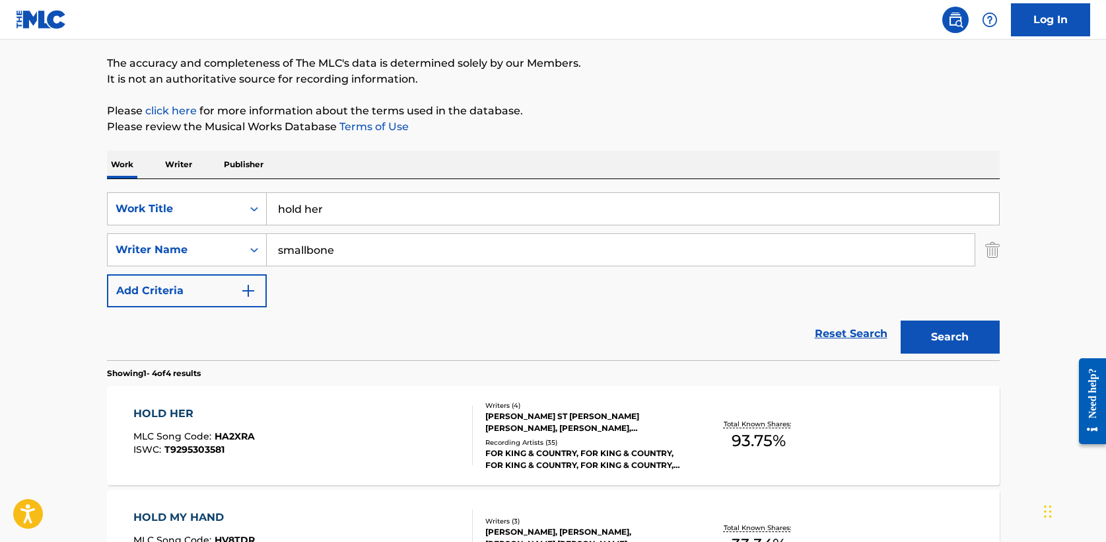
click at [188, 408] on div "HOLD HER" at bounding box center [194, 413] width 122 height 16
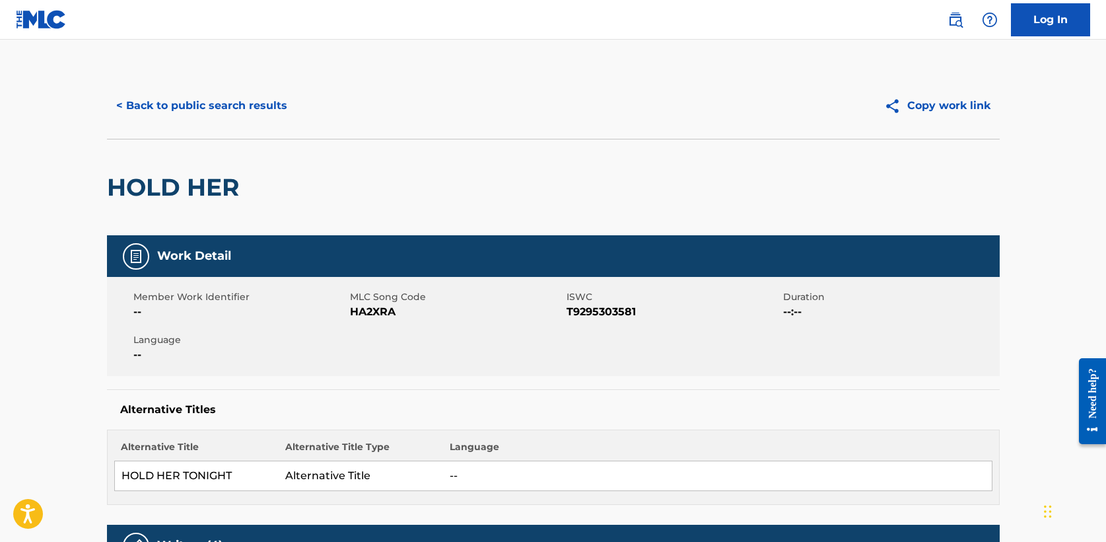
click at [179, 96] on button "< Back to public search results" at bounding box center [202, 105] width 190 height 33
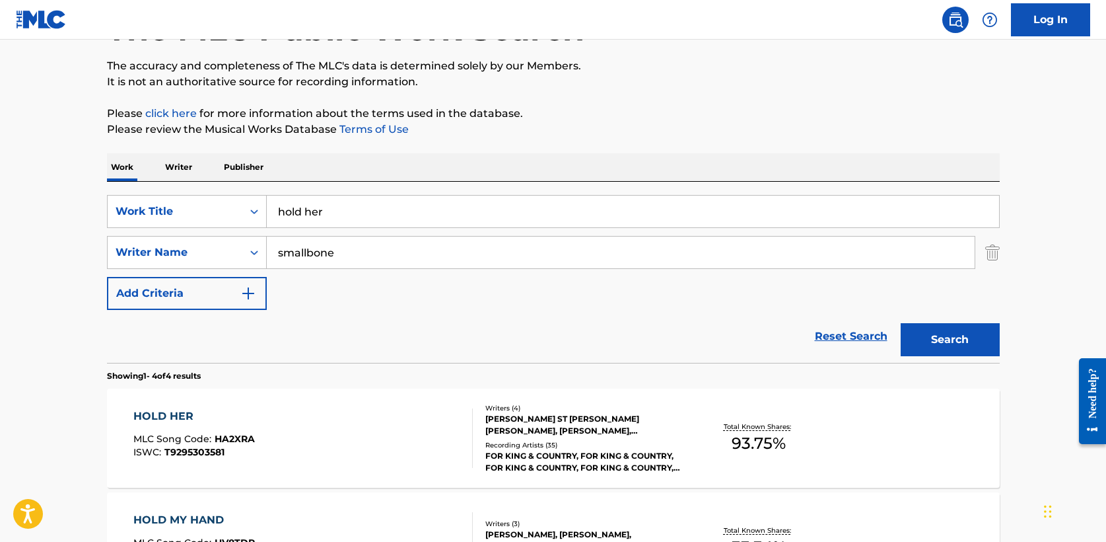
scroll to position [98, 0]
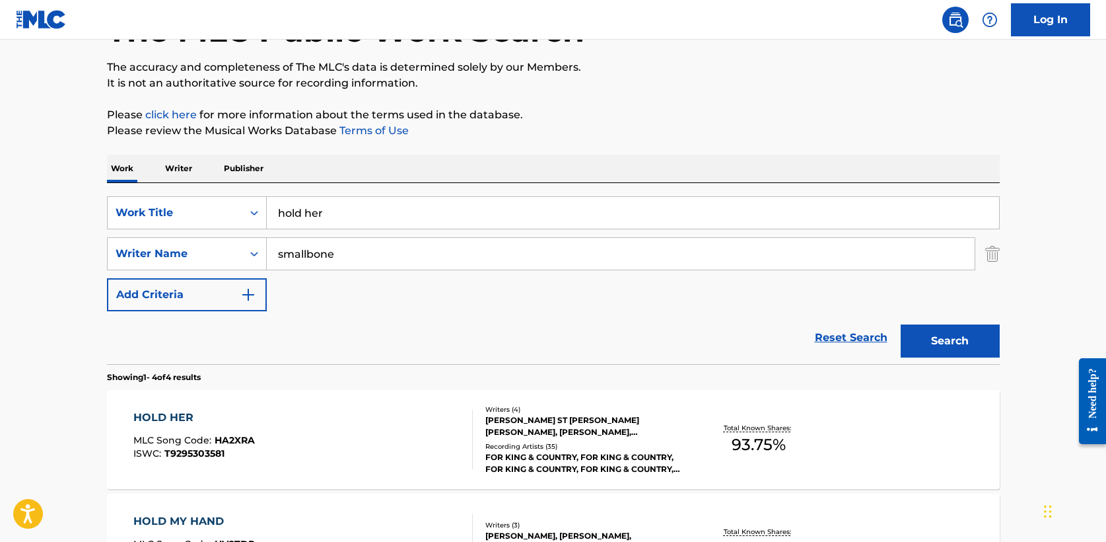
drag, startPoint x: 337, startPoint y: 215, endPoint x: 105, endPoint y: 197, distance: 233.2
click at [105, 197] on div "The MLC Public Work Search The accuracy and completeness of The MLC's data is d…" at bounding box center [553, 418] width 925 height 887
type input "home"
type input "[PERSON_NAME]"
click at [901, 324] on button "Search" at bounding box center [950, 340] width 99 height 33
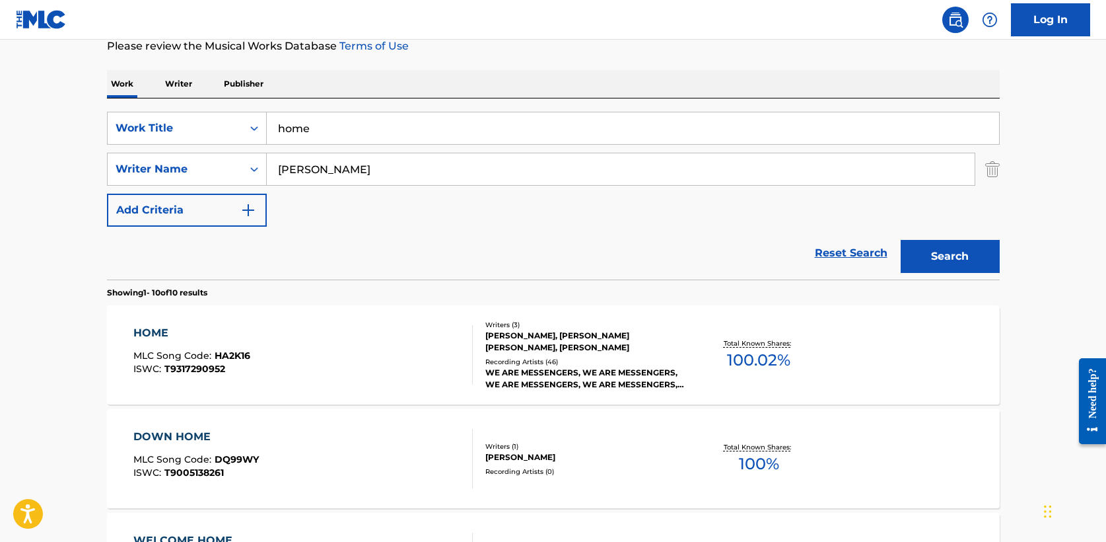
scroll to position [185, 0]
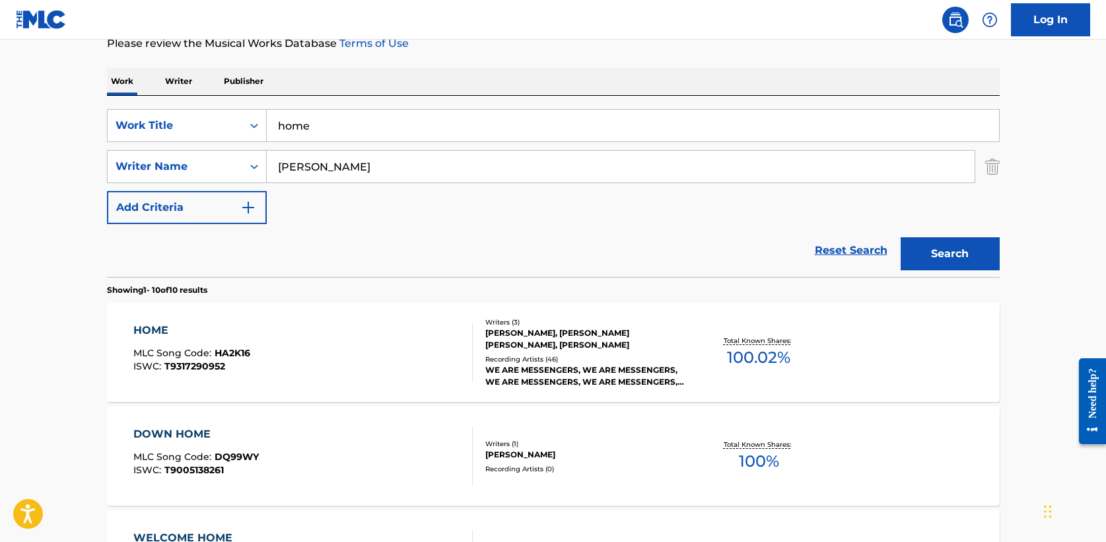
click at [153, 324] on div "HOME" at bounding box center [191, 330] width 117 height 16
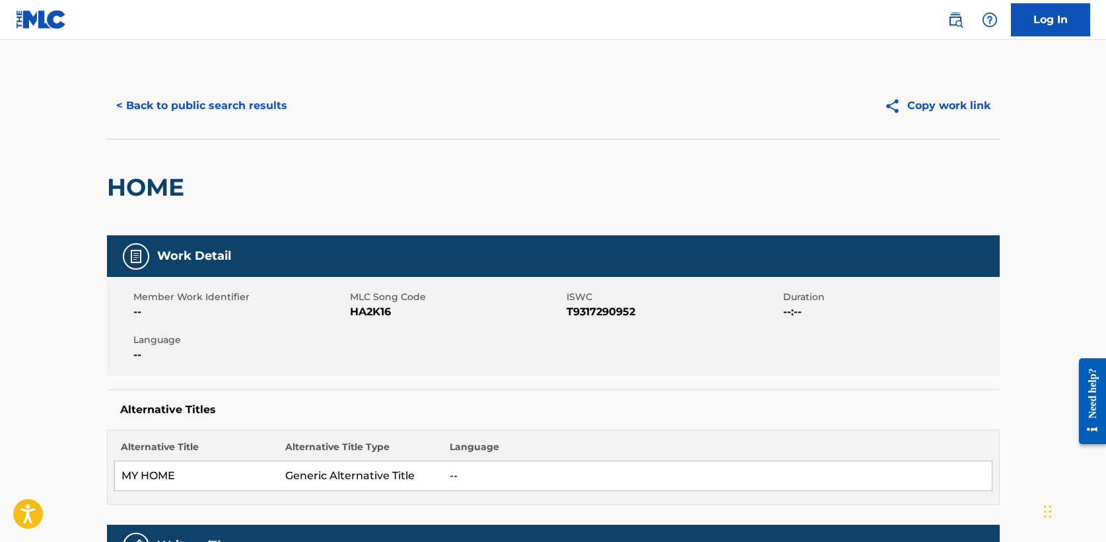
click at [189, 106] on button "< Back to public search results" at bounding box center [202, 105] width 190 height 33
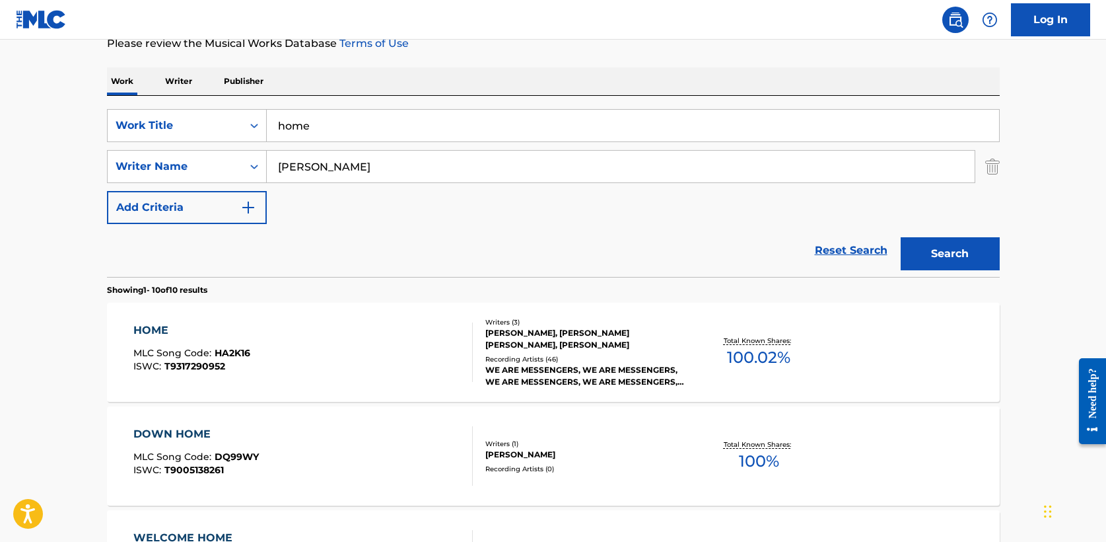
drag, startPoint x: 345, startPoint y: 129, endPoint x: 170, endPoint y: 106, distance: 175.8
click at [170, 106] on div "SearchWithCriteria5a2173f0-7a6b-48a5-aaeb-ae2f49c14e6e Work Title home SearchWi…" at bounding box center [553, 186] width 893 height 181
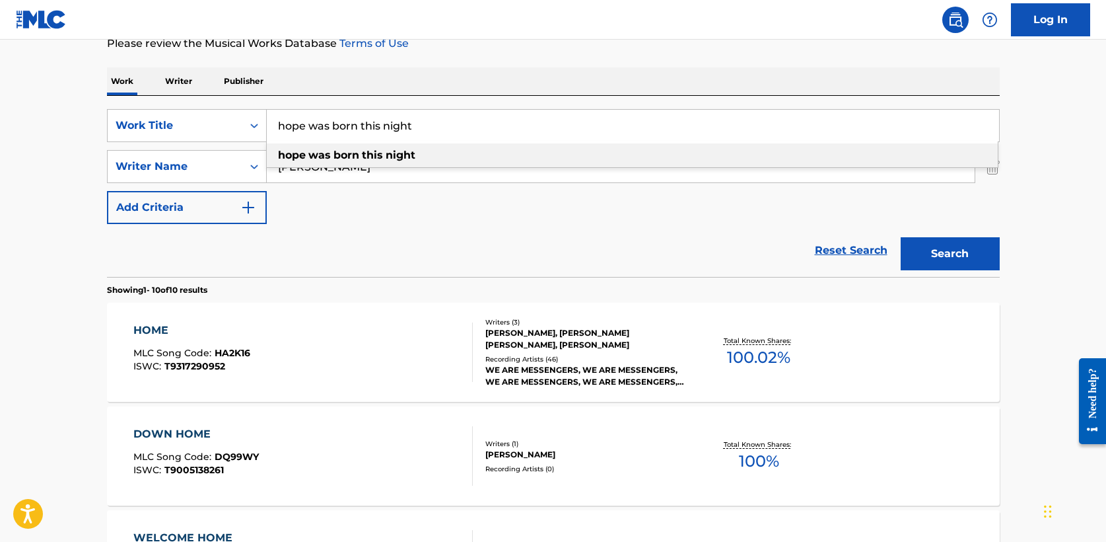
type input "hope was born this night"
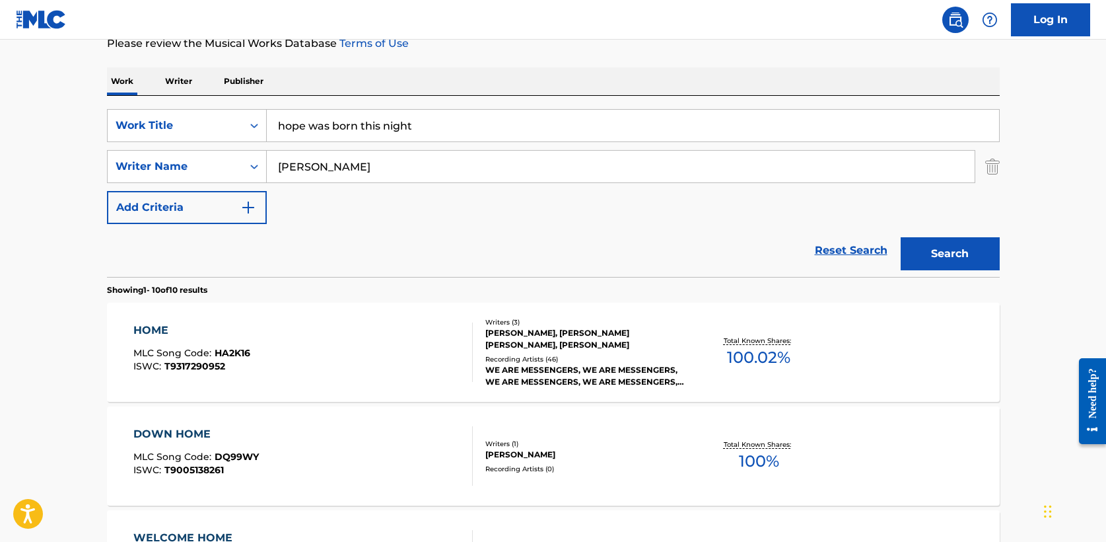
type input "[PERSON_NAME]"
click at [968, 252] on button "Search" at bounding box center [950, 253] width 99 height 33
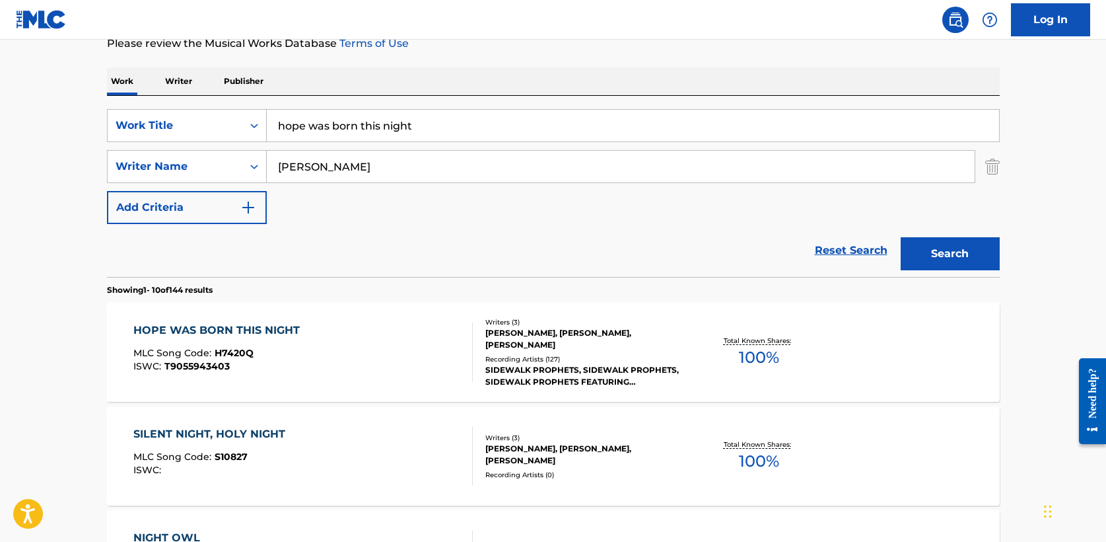
click at [252, 330] on div "HOPE WAS BORN THIS NIGHT" at bounding box center [219, 330] width 173 height 16
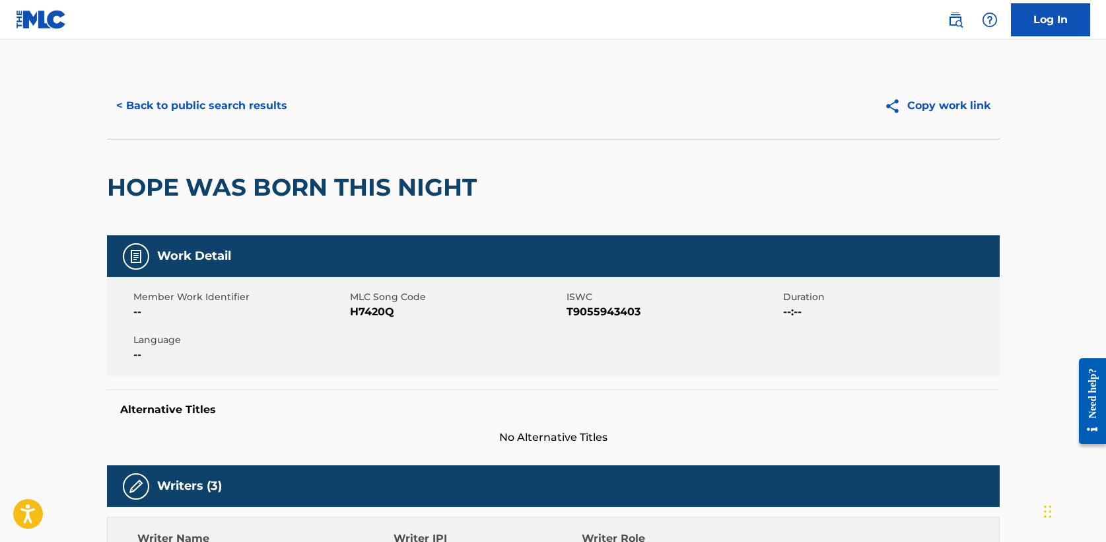
click at [162, 113] on button "< Back to public search results" at bounding box center [202, 105] width 190 height 33
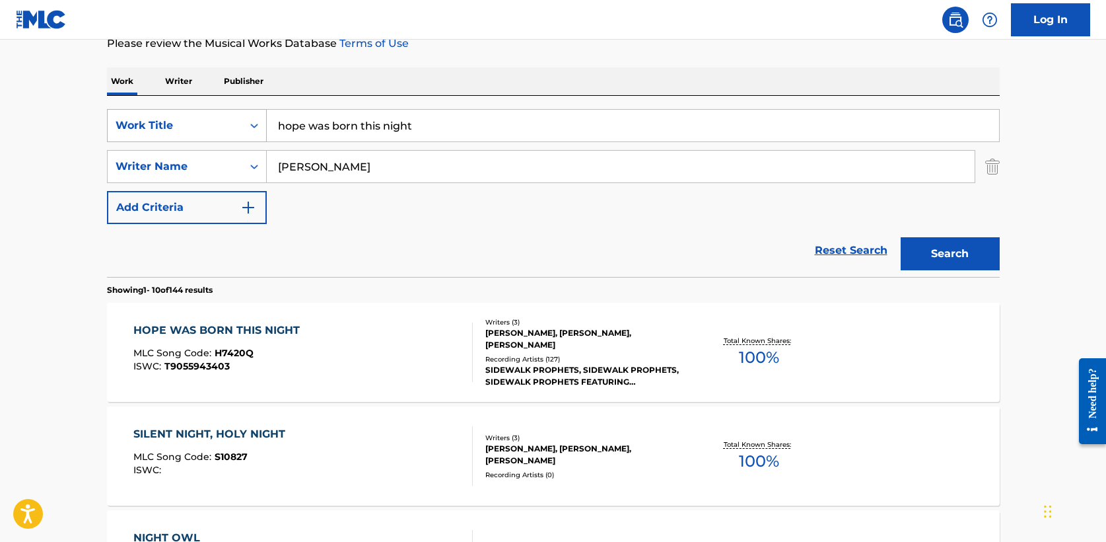
drag, startPoint x: 455, startPoint y: 123, endPoint x: 106, endPoint y: 119, distance: 348.7
click at [107, 119] on div "SearchWithCriteria5a2173f0-7a6b-48a5-aaeb-ae2f49c14e6e Work Title hope was born…" at bounding box center [553, 125] width 893 height 33
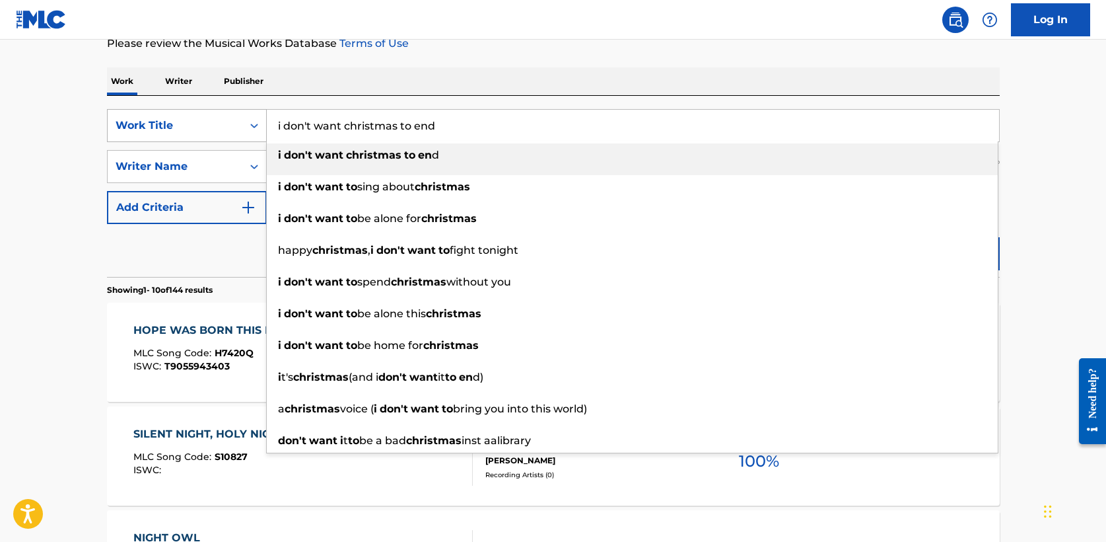
type input "i don't want christmas to end"
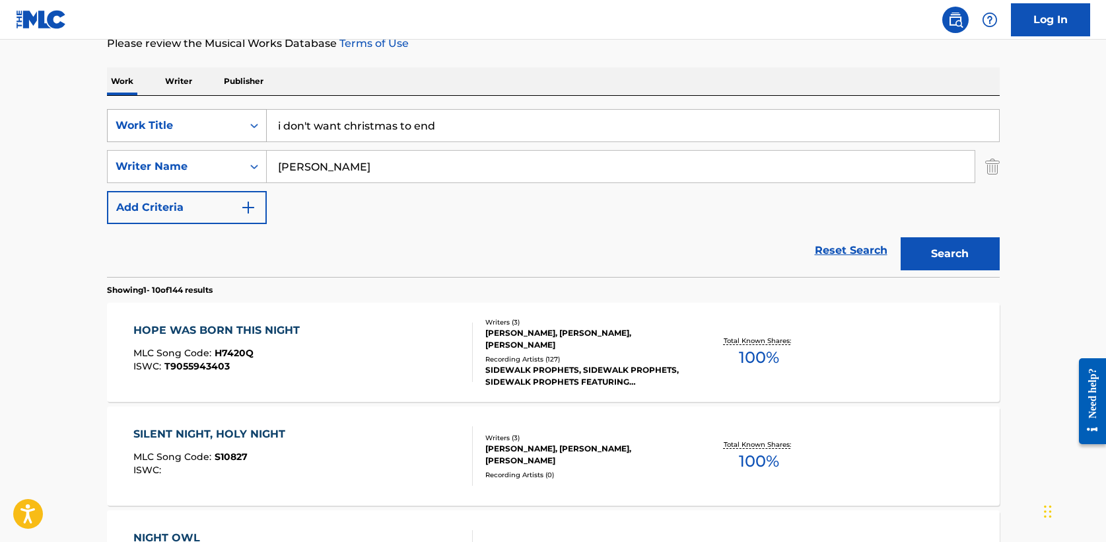
type input "[PERSON_NAME]"
click at [901, 237] on button "Search" at bounding box center [950, 253] width 99 height 33
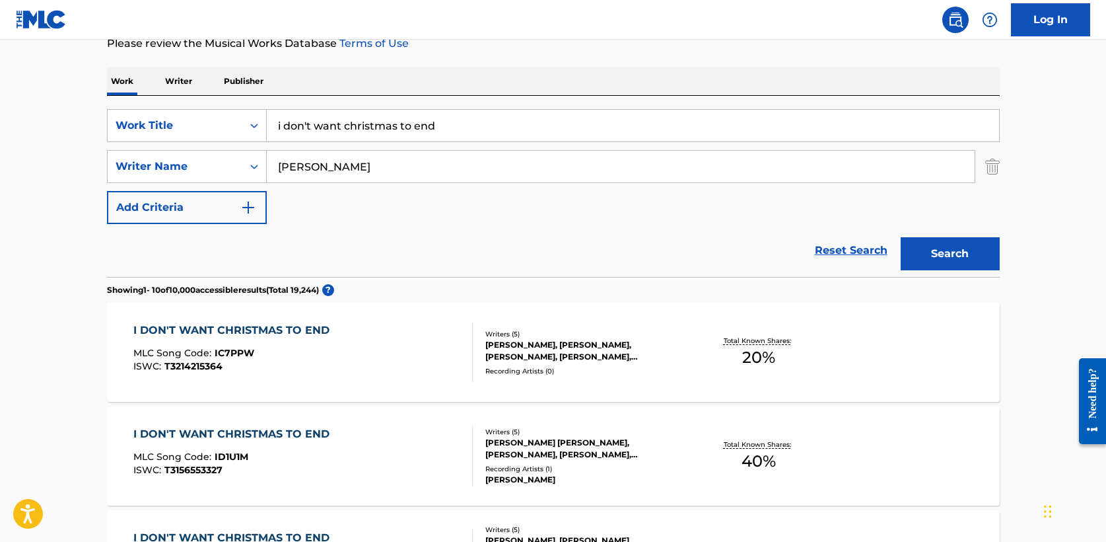
click at [277, 328] on div "I DON'T WANT CHRISTMAS TO END" at bounding box center [234, 330] width 203 height 16
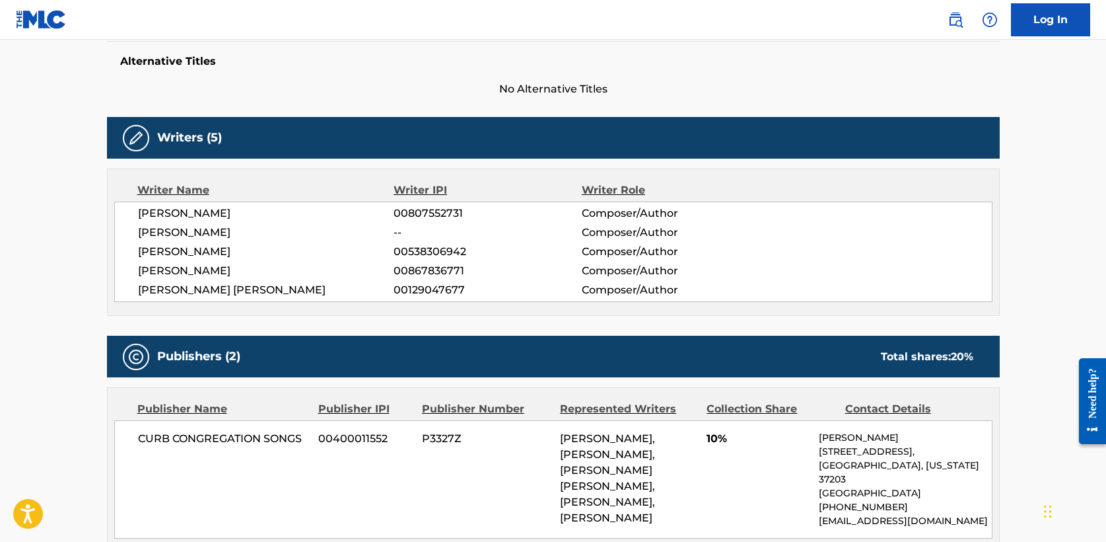
click at [277, 328] on div "Work Detail Member Work Identifier -- MLC Song Code IC7PPW ISWC T3214215364 Dur…" at bounding box center [553, 418] width 893 height 1063
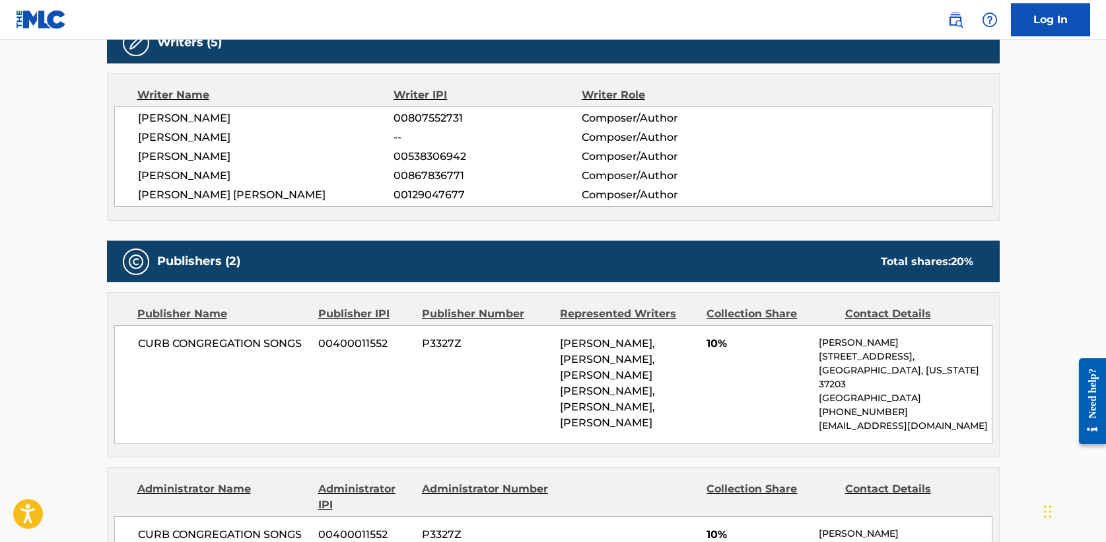
scroll to position [446, 0]
